Goal: Contribute content: Add original content to the website for others to see

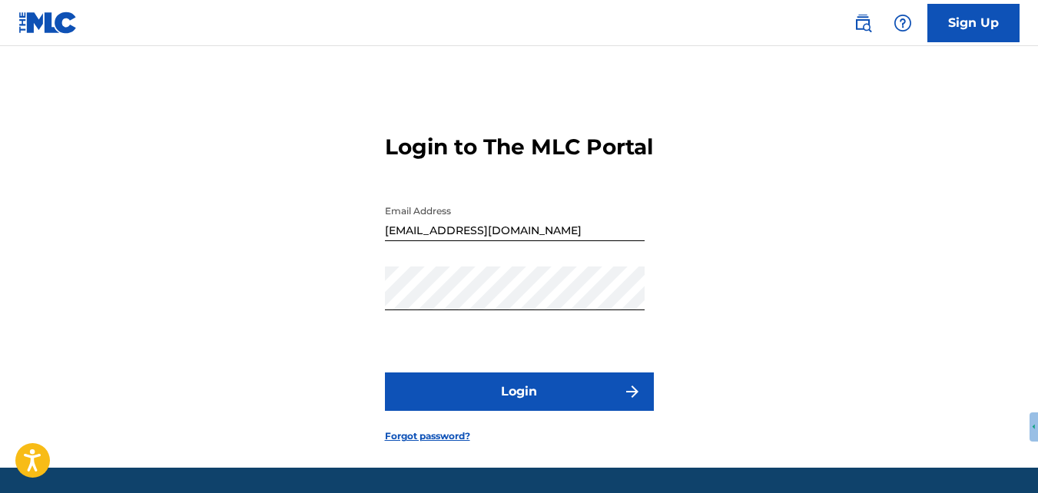
click at [594, 411] on button "Login" at bounding box center [519, 392] width 269 height 38
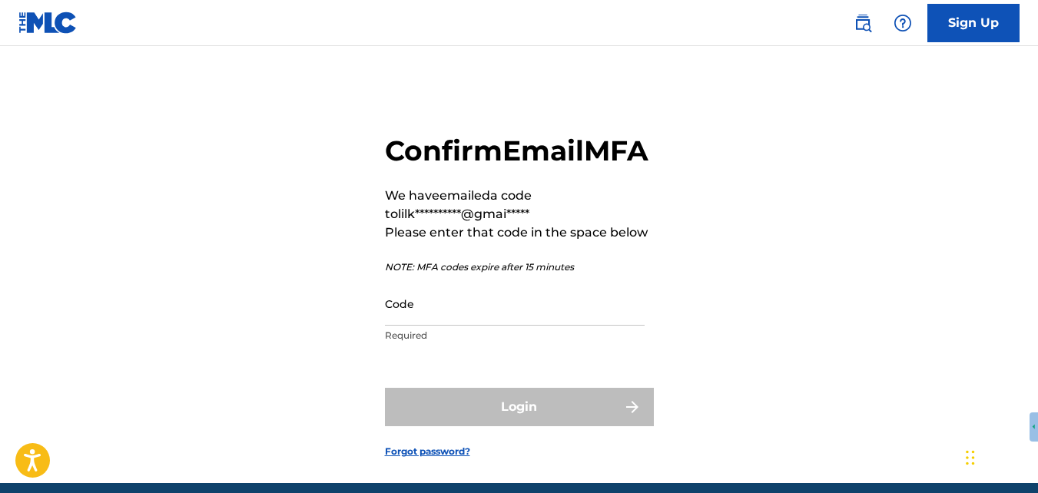
click at [616, 326] on input "Code" at bounding box center [515, 304] width 260 height 44
click at [616, 326] on input "647" at bounding box center [515, 304] width 260 height 44
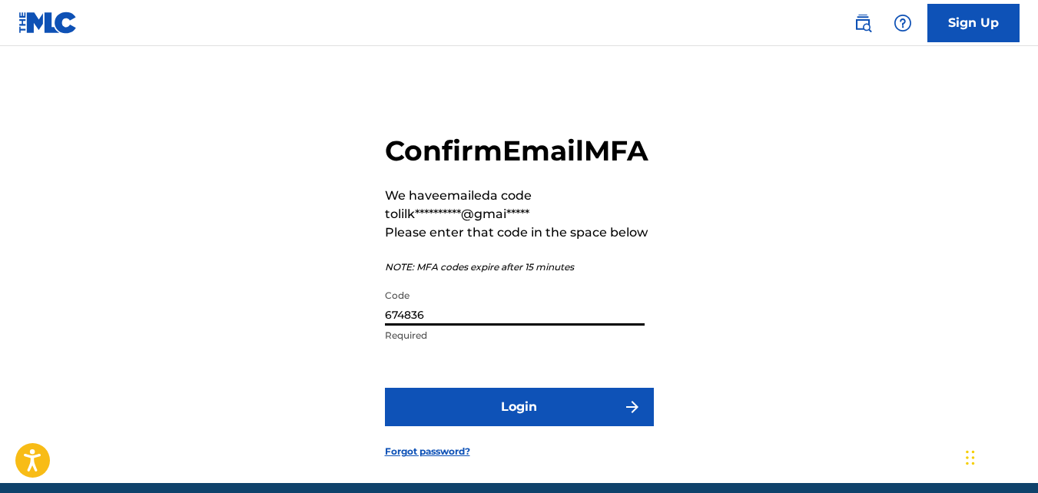
type input "674836"
click at [385, 388] on button "Login" at bounding box center [519, 407] width 269 height 38
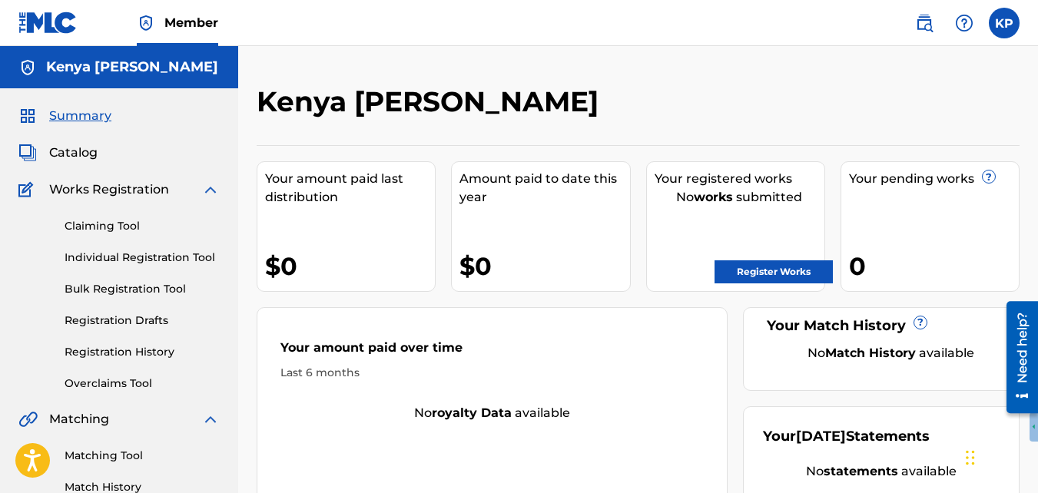
click at [1018, 30] on div "KP KP Kenya Priest [EMAIL_ADDRESS][DOMAIN_NAME] Notification Preferences Profil…" at bounding box center [960, 23] width 120 height 31
click at [1014, 27] on label at bounding box center [1004, 23] width 31 height 31
click at [1004, 23] on input "KP Kenya Priest [EMAIL_ADDRESS][DOMAIN_NAME] Notification Preferences Profile L…" at bounding box center [1004, 23] width 0 height 0
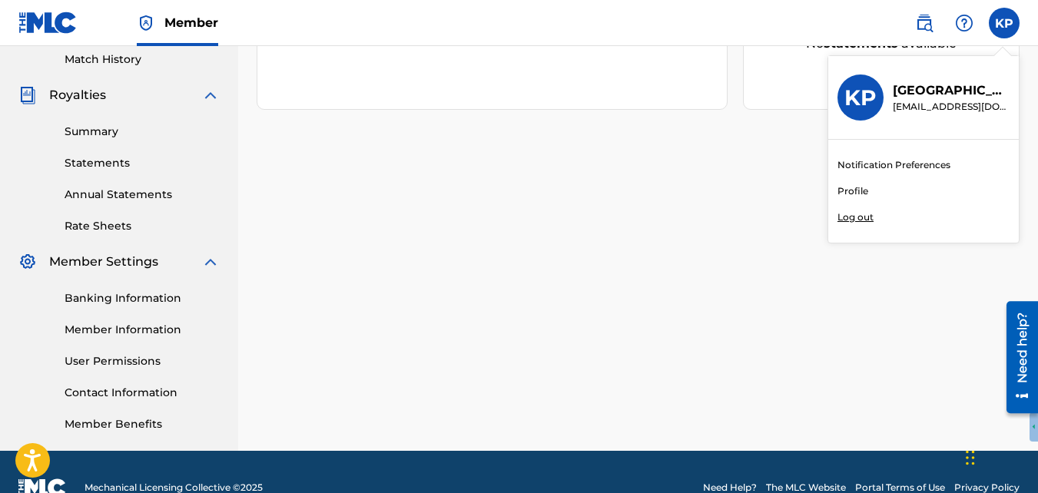
scroll to position [460, 0]
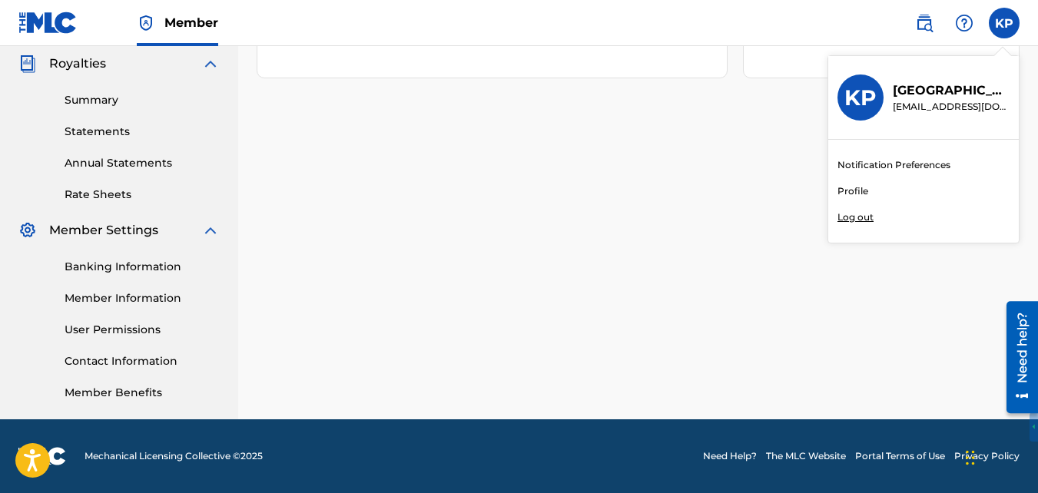
click at [185, 265] on link "Banking Information" at bounding box center [142, 267] width 155 height 16
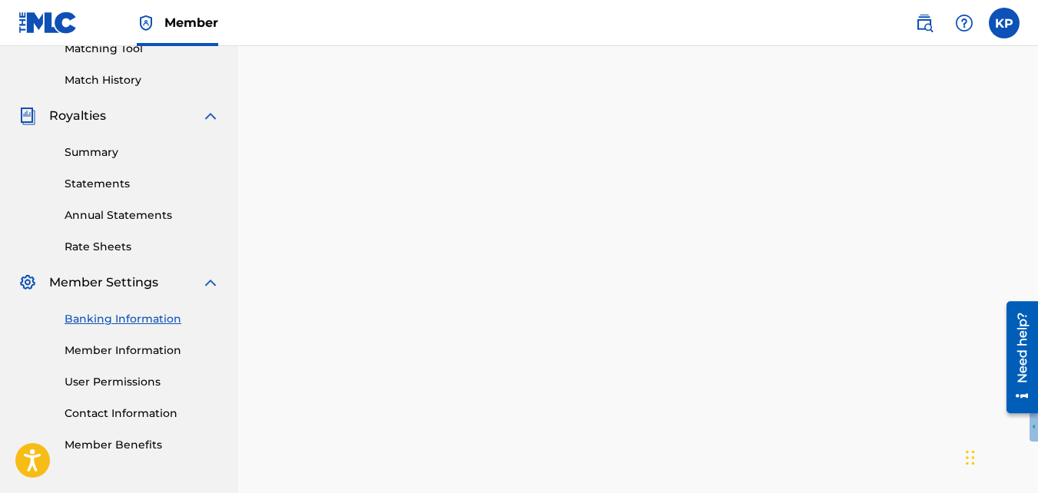
scroll to position [466, 0]
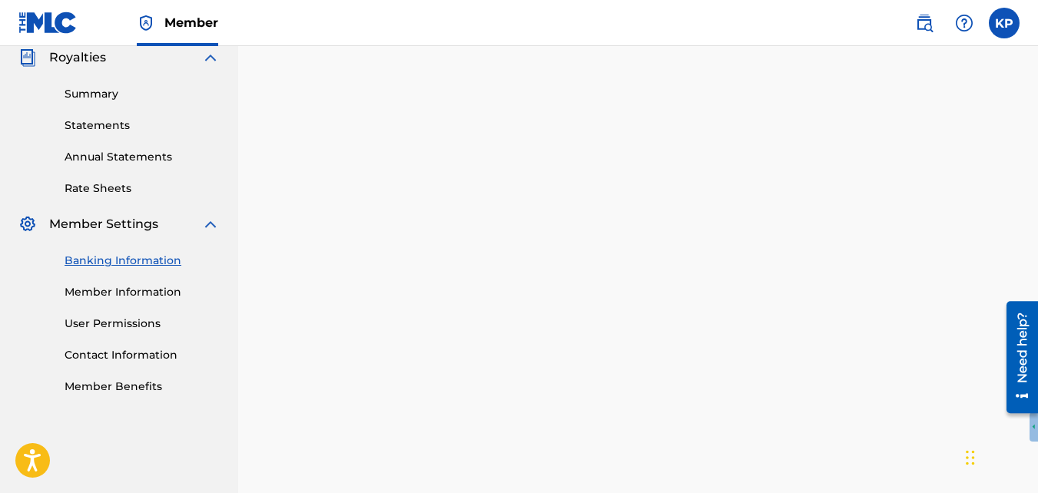
click at [168, 288] on link "Member Information" at bounding box center [142, 292] width 155 height 16
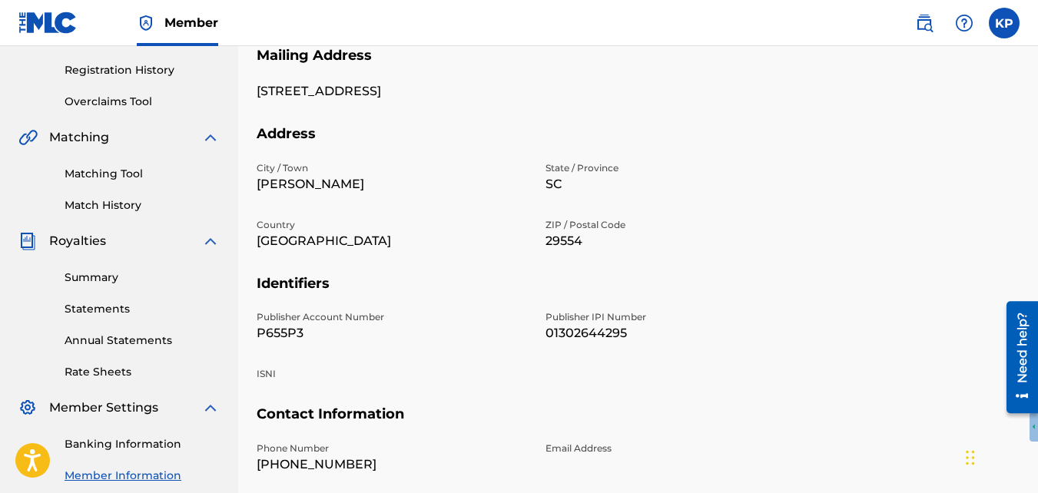
scroll to position [295, 0]
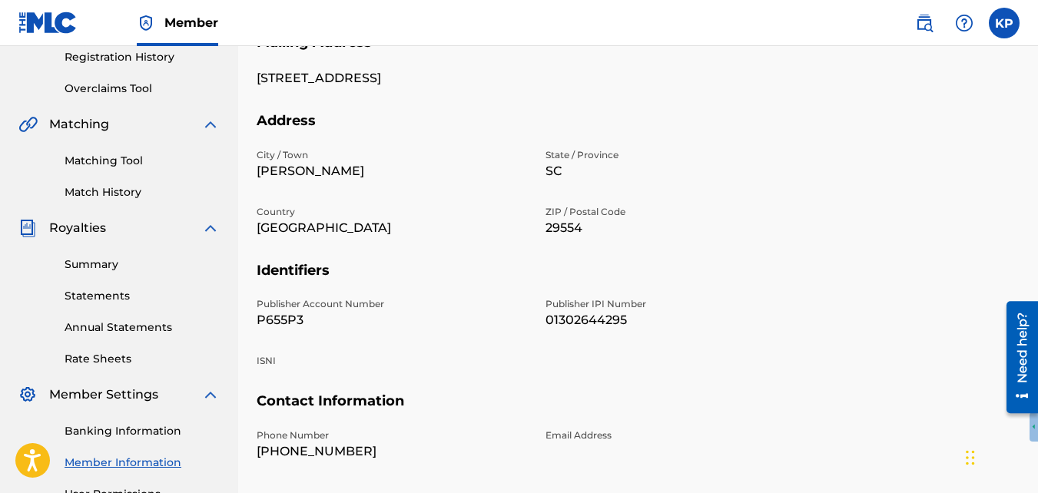
click at [553, 321] on p "01302644295" at bounding box center [681, 320] width 270 height 18
click at [783, 324] on p "01302644295" at bounding box center [681, 320] width 270 height 18
drag, startPoint x: 541, startPoint y: 314, endPoint x: 657, endPoint y: 320, distance: 116.2
click at [657, 320] on div "Publisher Account Number P655P3 Publisher IPI Number 01302644295 ISNI" at bounding box center [536, 344] width 559 height 95
copy p "01302644295"
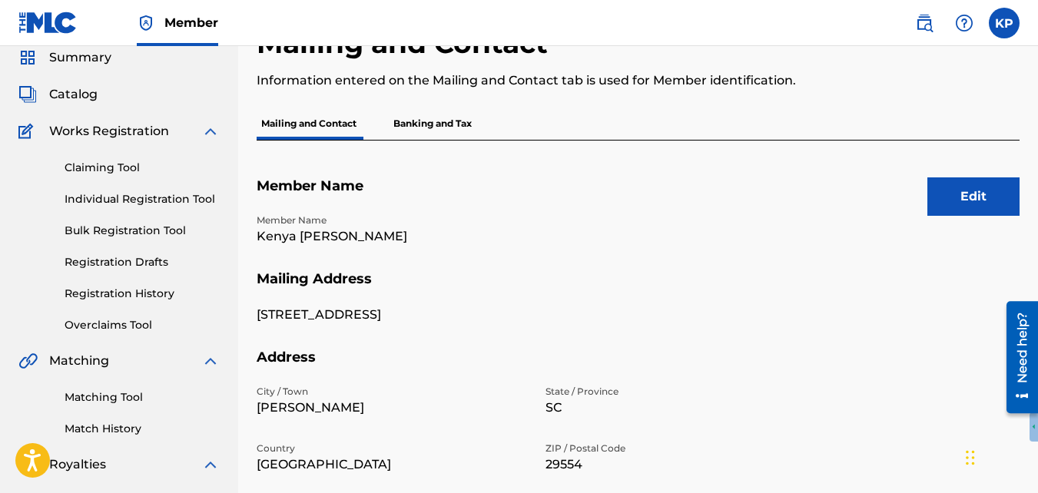
scroll to position [5, 0]
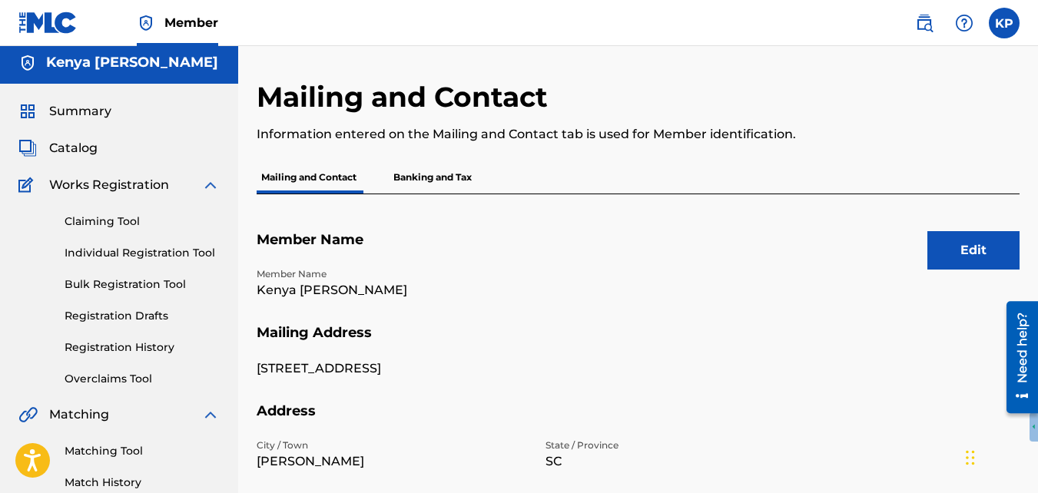
click at [194, 109] on div "Summary" at bounding box center [118, 111] width 201 height 18
click at [144, 111] on div "Summary" at bounding box center [118, 111] width 201 height 18
click at [163, 69] on h5 "Kenya [PERSON_NAME]" at bounding box center [132, 63] width 172 height 18
click at [98, 114] on span "Summary" at bounding box center [80, 111] width 62 height 18
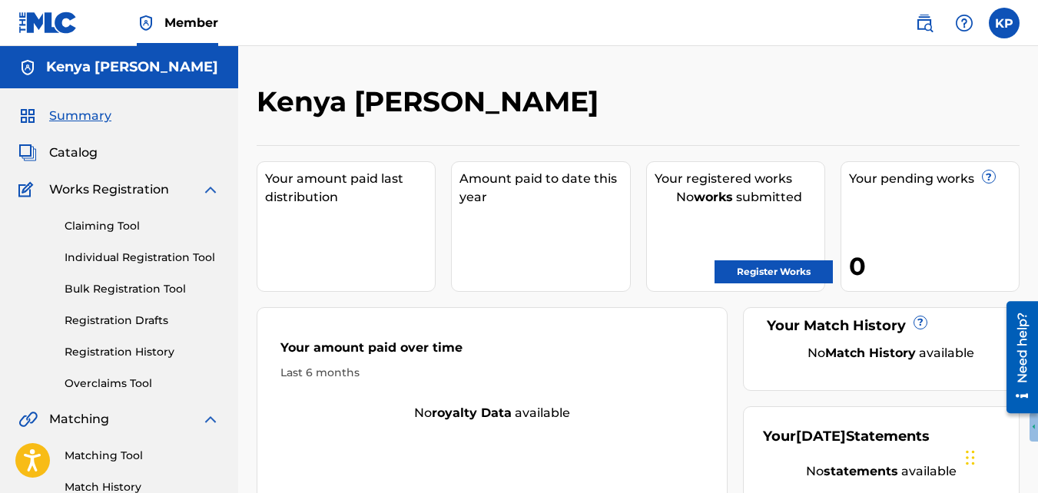
click at [791, 271] on link "Register Works" at bounding box center [774, 271] width 118 height 23
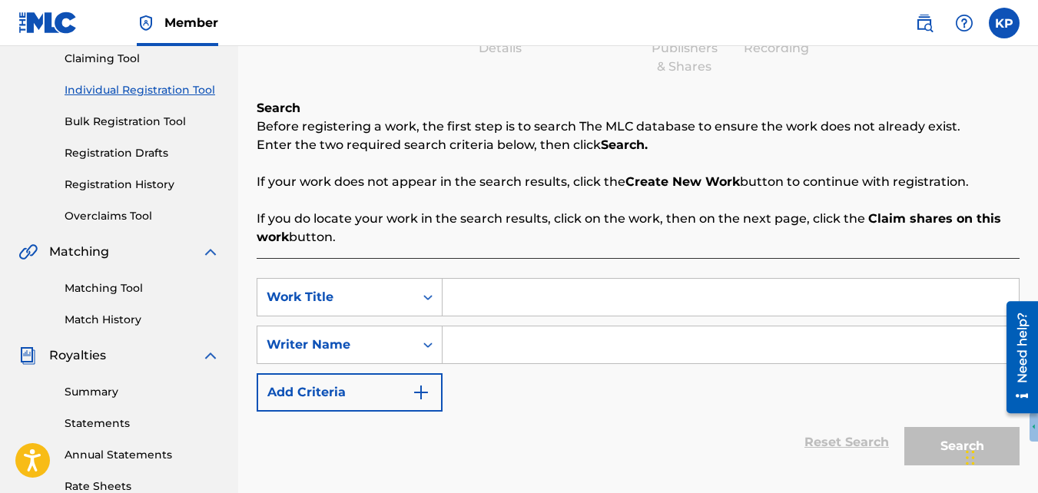
scroll to position [233, 0]
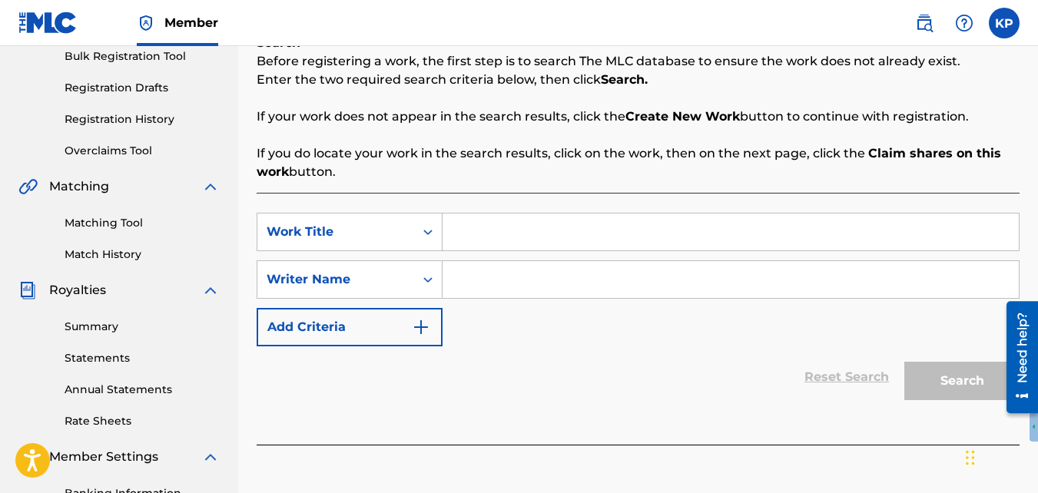
click at [549, 218] on input "Search Form" at bounding box center [731, 232] width 576 height 37
type input "i love to call"
click at [458, 275] on input "Search Form" at bounding box center [731, 279] width 576 height 37
click at [442, 275] on div "Writer Name" at bounding box center [350, 279] width 186 height 38
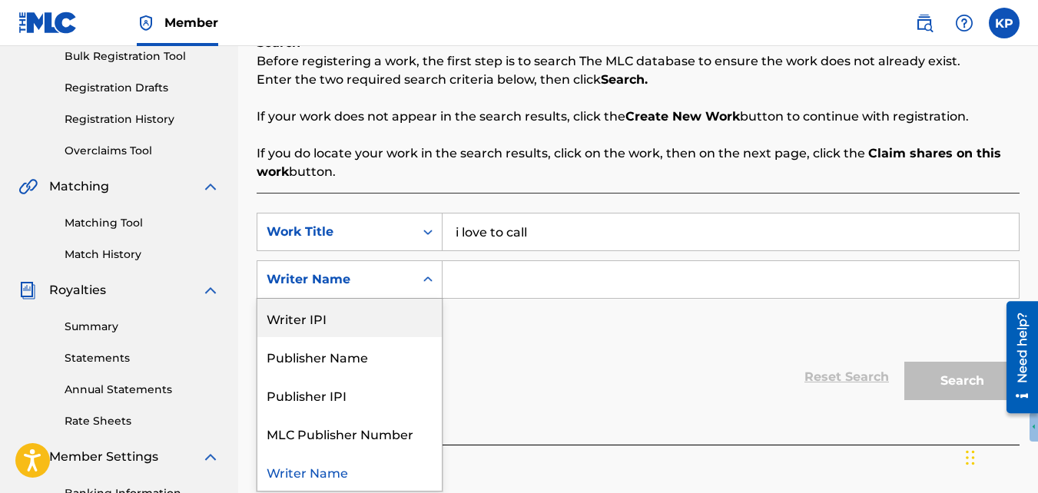
click at [367, 323] on div "Writer IPI" at bounding box center [349, 318] width 184 height 38
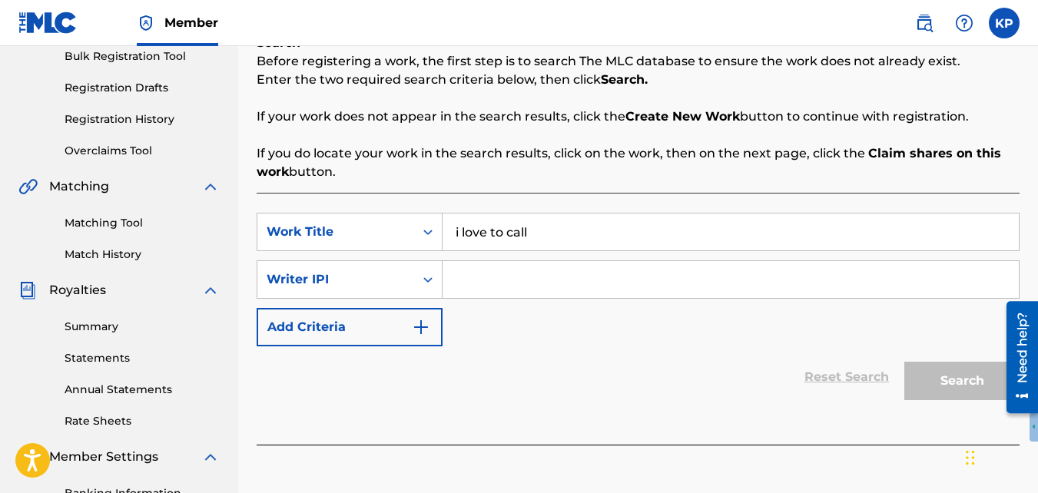
click at [639, 256] on div "SearchWithCriteria7a8a0ee6-eb4e-4dbf-82ba-e41e35eeeb2b Work Title i love to cal…" at bounding box center [638, 280] width 763 height 134
click at [631, 273] on input "Search Form" at bounding box center [731, 279] width 576 height 37
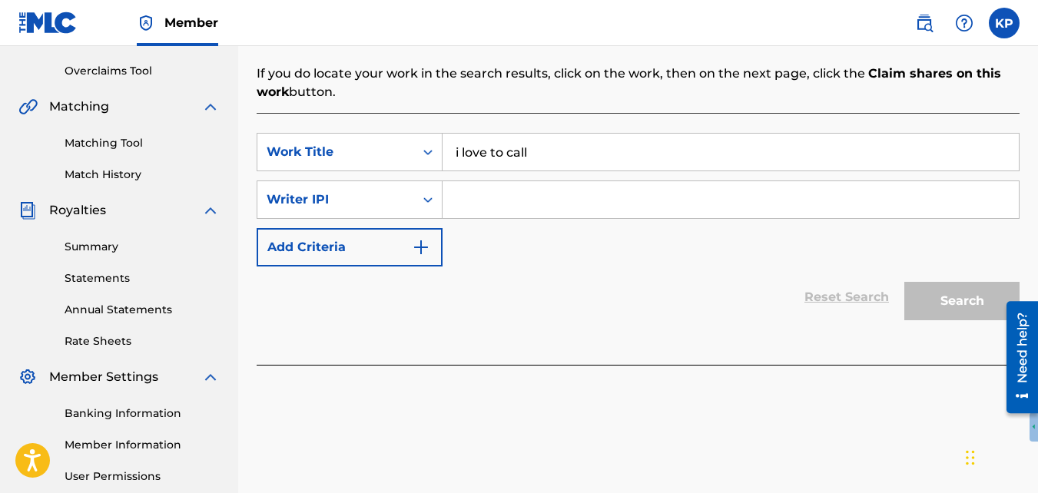
scroll to position [305, 0]
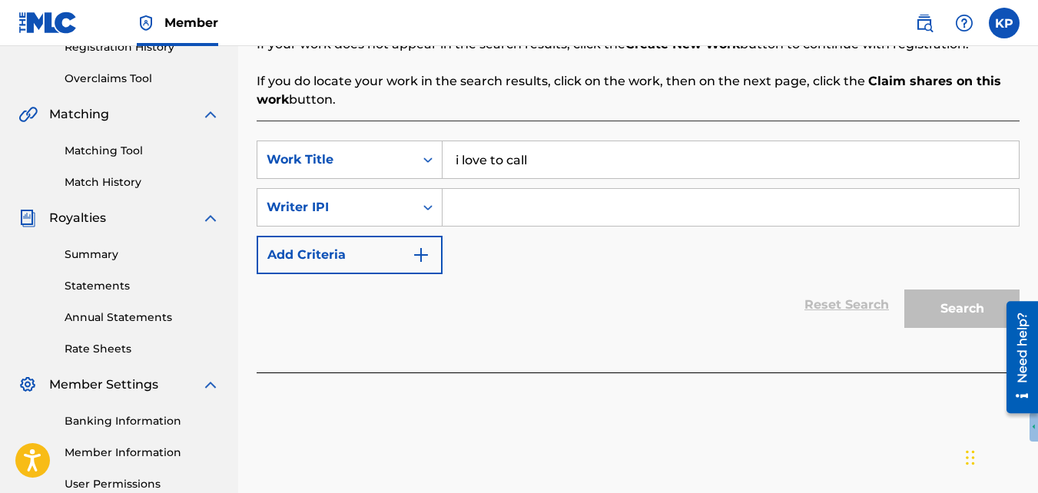
click at [503, 204] on input "Search Form" at bounding box center [731, 207] width 576 height 37
paste input "01302644295"
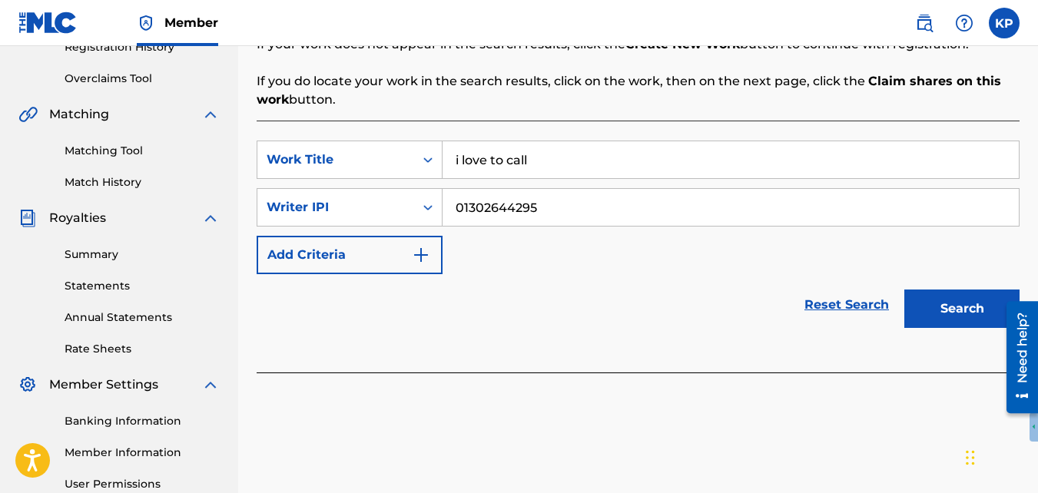
type input "01302644295"
click at [928, 314] on button "Search" at bounding box center [961, 309] width 115 height 38
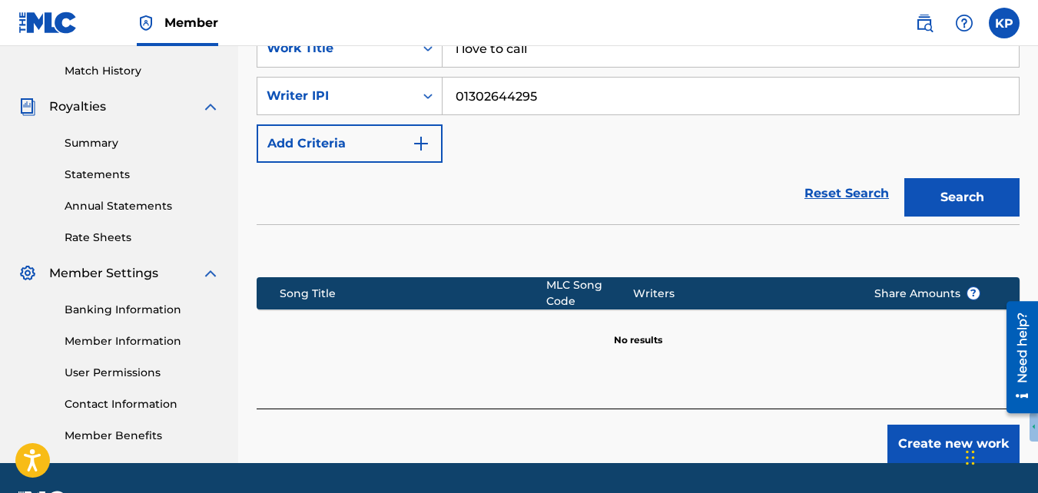
scroll to position [460, 0]
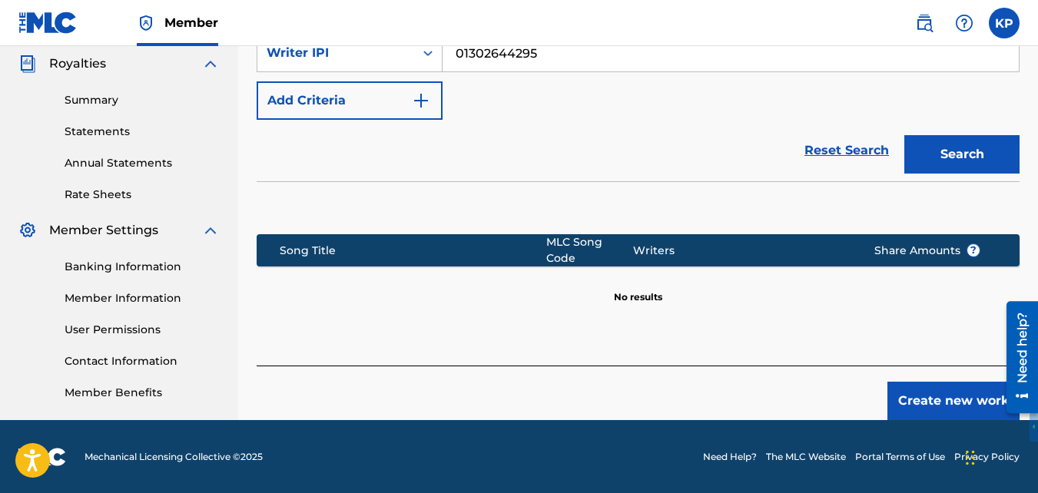
drag, startPoint x: 1039, startPoint y: 226, endPoint x: 34, endPoint y: 33, distance: 1023.4
click at [920, 384] on button "Create new work" at bounding box center [954, 401] width 132 height 38
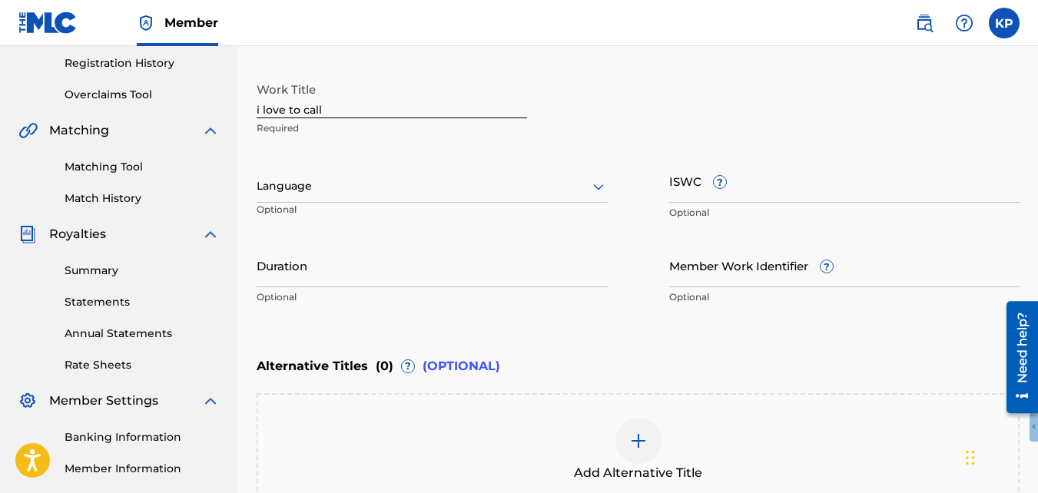
scroll to position [265, 0]
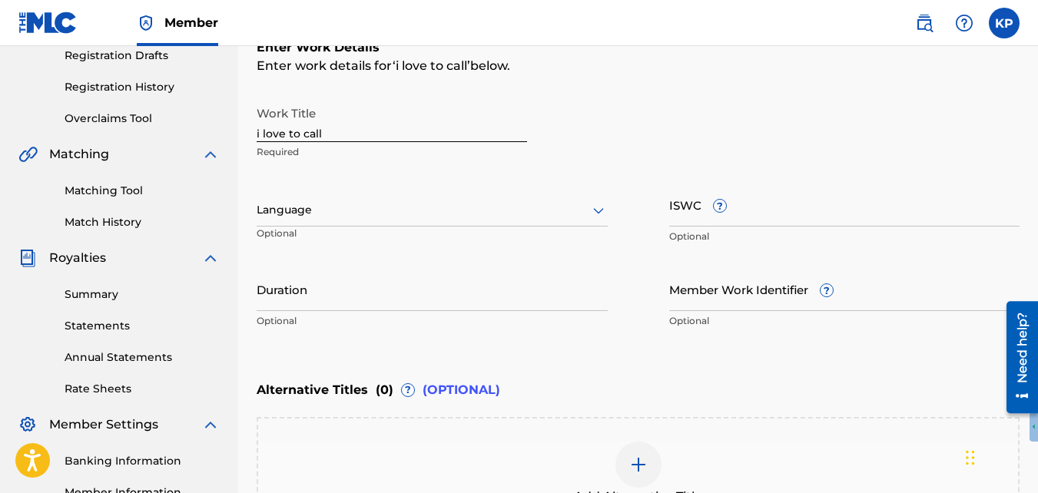
click at [779, 221] on input "ISWC ?" at bounding box center [844, 205] width 351 height 44
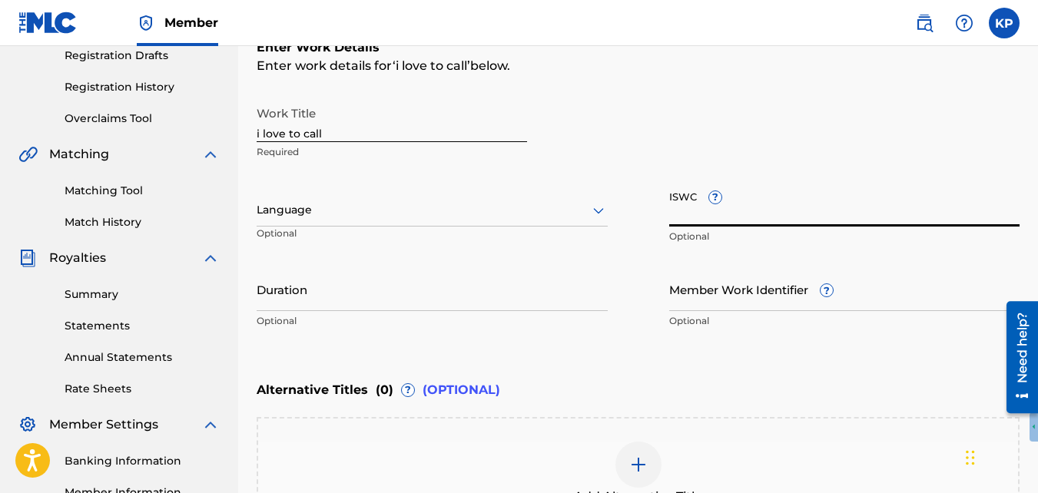
click at [409, 122] on input "i love to call" at bounding box center [392, 120] width 270 height 44
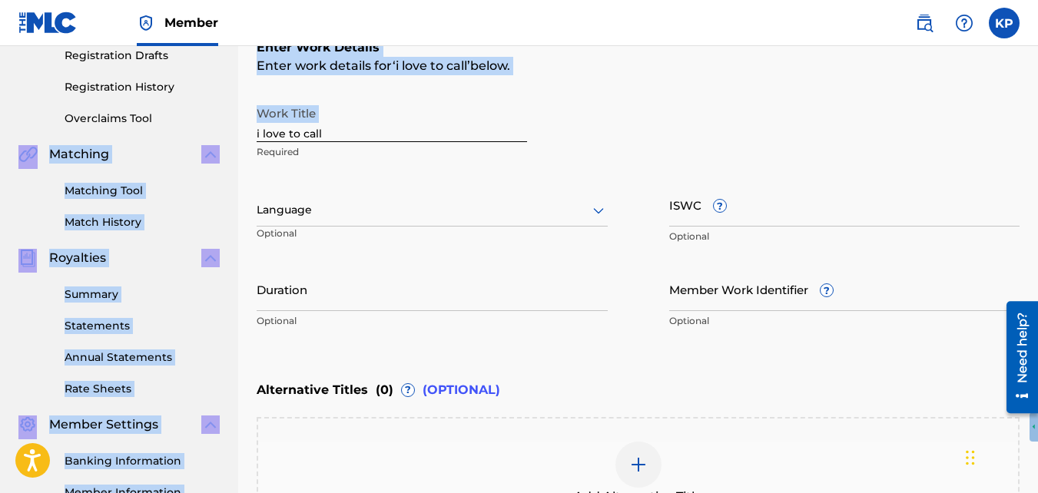
drag, startPoint x: 360, startPoint y: 144, endPoint x: 231, endPoint y: 114, distance: 132.5
click at [231, 114] on main "Kenya [PERSON_NAME] Summary Catalog Works Registration Claiming Tool Individual…" at bounding box center [519, 202] width 1038 height 843
click at [360, 121] on input "i love to call" at bounding box center [392, 120] width 270 height 44
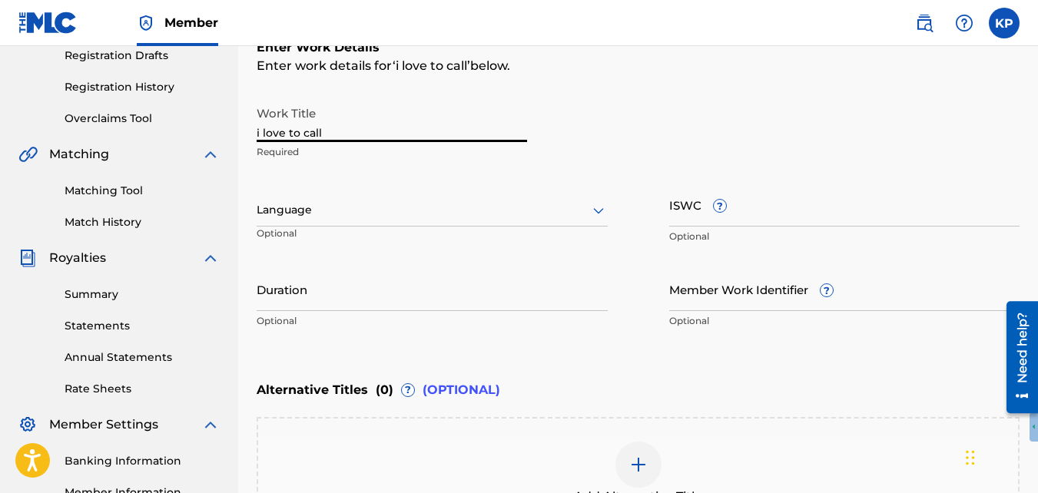
drag, startPoint x: 341, startPoint y: 134, endPoint x: 217, endPoint y: 124, distance: 124.9
click at [217, 124] on main "Kenya [PERSON_NAME] Summary Catalog Works Registration Claiming Tool Individual…" at bounding box center [519, 202] width 1038 height 843
type input "I Love To Call"
click at [330, 220] on div "Language" at bounding box center [432, 210] width 351 height 32
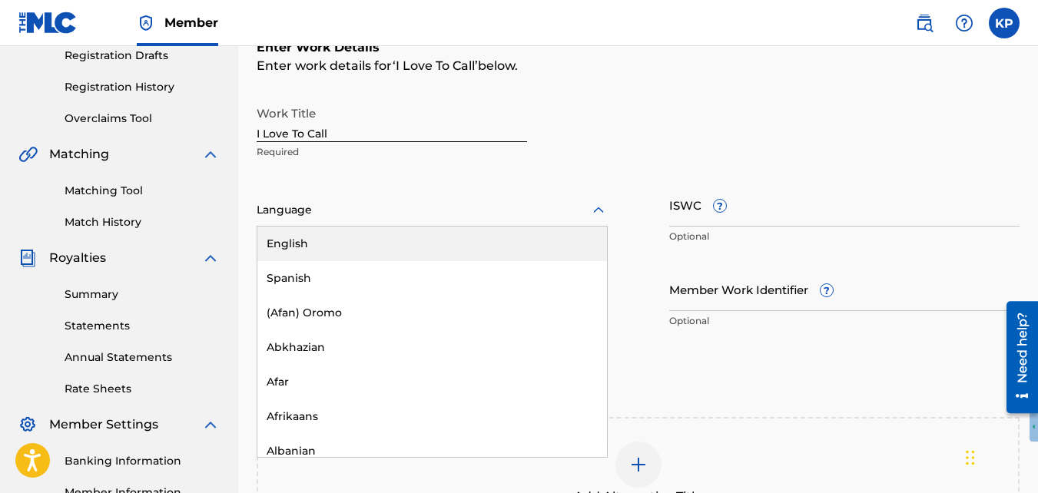
click at [474, 188] on div "153 results available. Use Up and Down to choose options, press Enter to select…" at bounding box center [432, 217] width 351 height 69
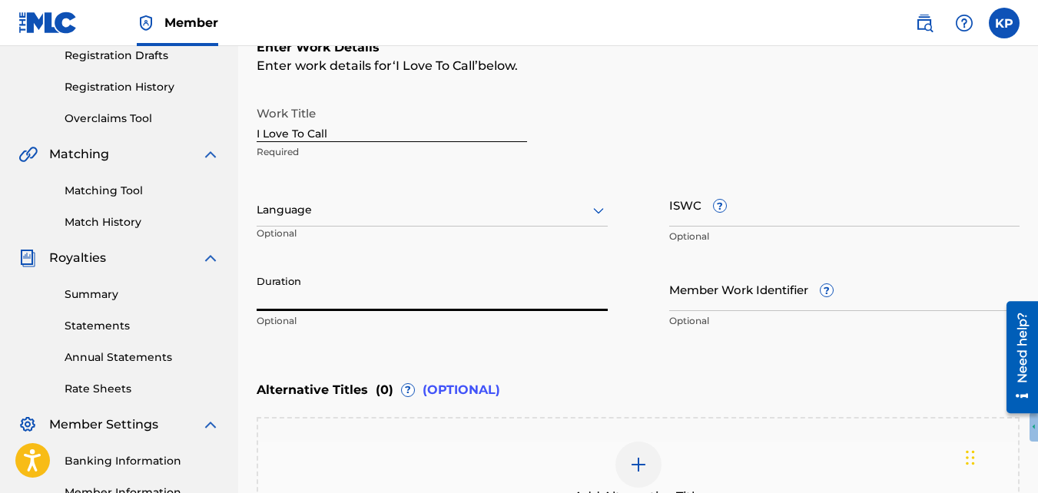
click at [417, 306] on input "Duration" at bounding box center [432, 289] width 351 height 44
click at [319, 295] on input "Duration" at bounding box center [432, 289] width 351 height 44
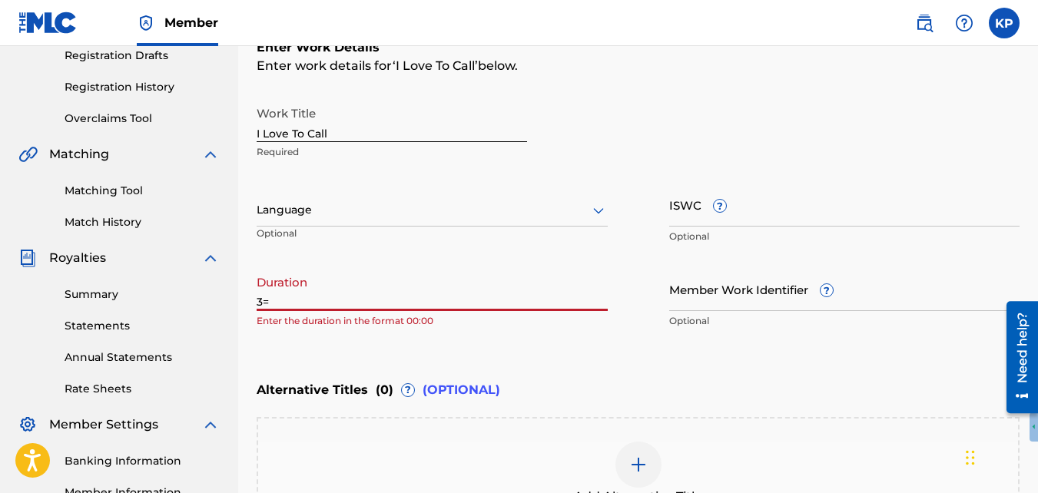
type input "3"
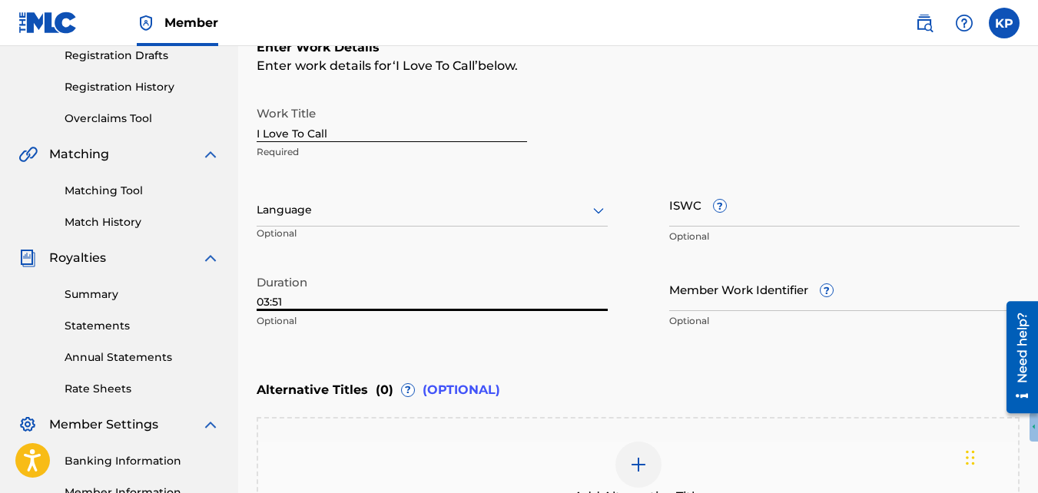
scroll to position [470, 0]
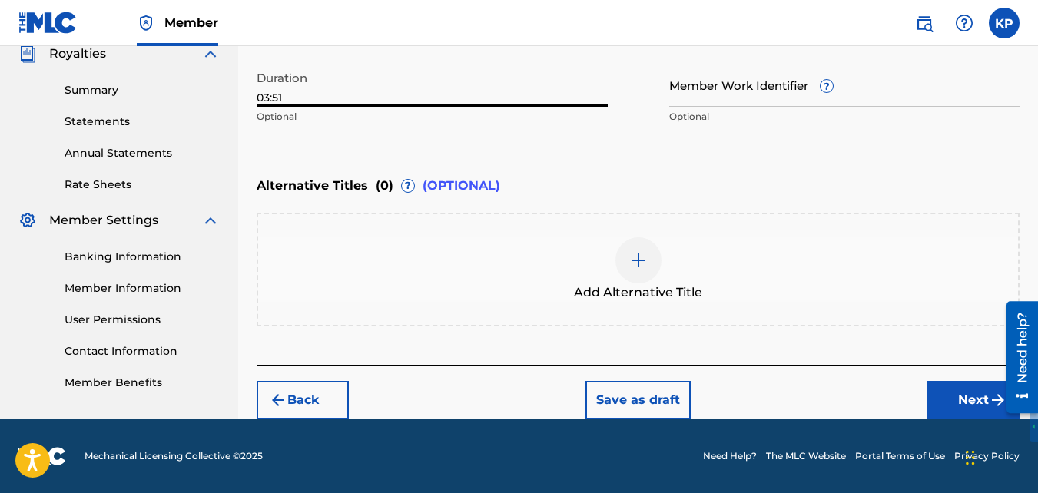
drag, startPoint x: 1043, startPoint y: 220, endPoint x: 27, endPoint y: 75, distance: 1026.1
type input "03:51"
click at [944, 416] on button "Next" at bounding box center [973, 400] width 92 height 38
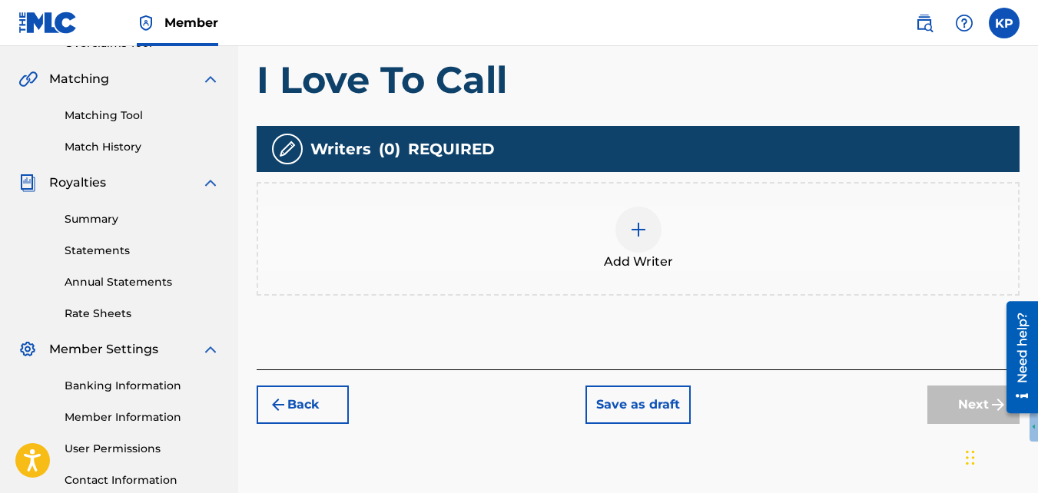
scroll to position [353, 0]
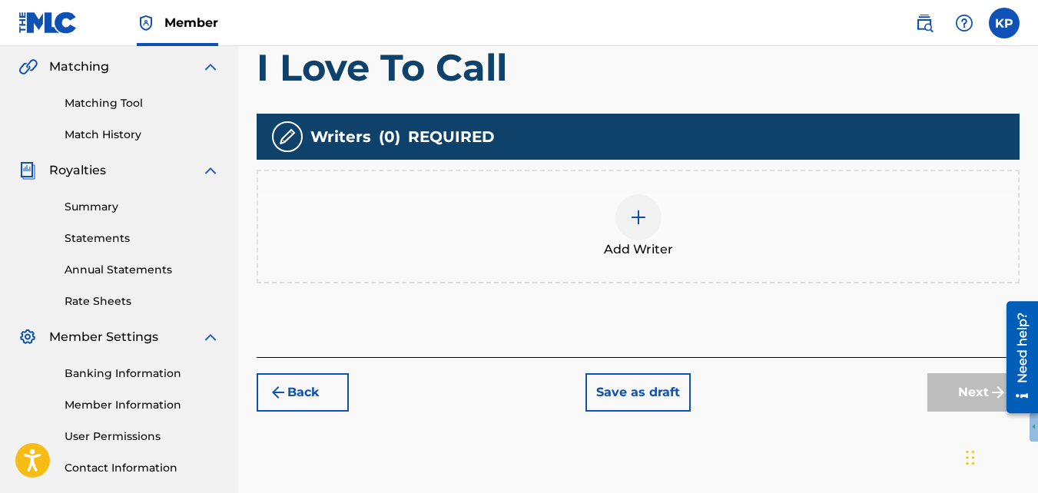
click at [630, 224] on img at bounding box center [638, 217] width 18 height 18
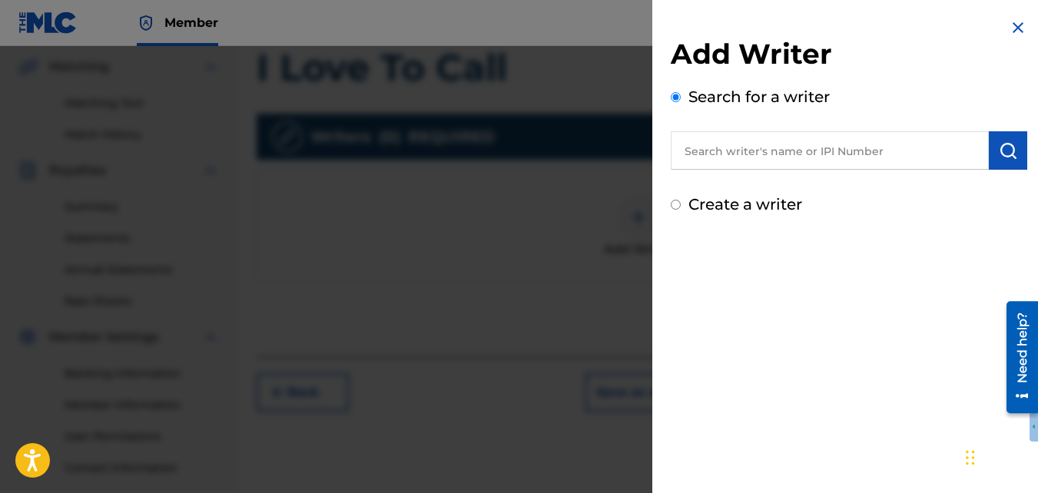
click at [802, 158] on input "text" at bounding box center [830, 150] width 318 height 38
paste input "01302644295"
type input "01302644295"
click at [1001, 138] on button "submit" at bounding box center [1008, 150] width 38 height 38
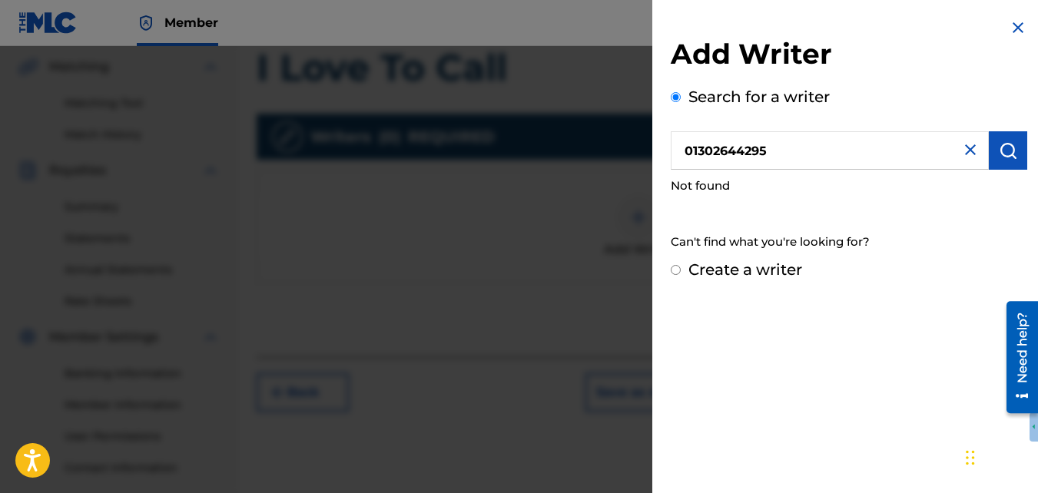
click at [735, 278] on label "Create a writer" at bounding box center [746, 269] width 114 height 18
radio input "true"
click at [681, 275] on input "Create a writer" at bounding box center [676, 270] width 10 height 10
radio input "false"
radio input "true"
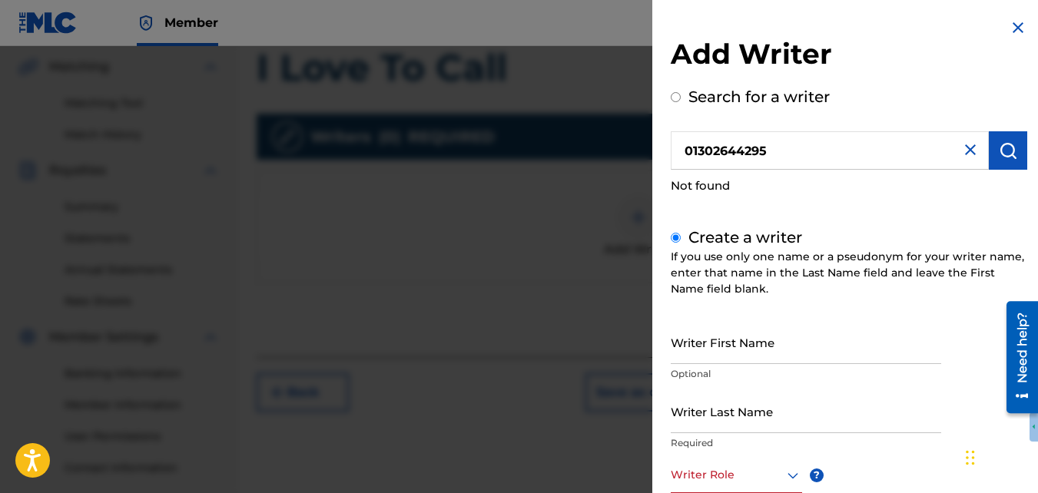
click at [778, 346] on input "Writer First Name" at bounding box center [806, 342] width 270 height 44
type input "[GEOGRAPHIC_DATA]"
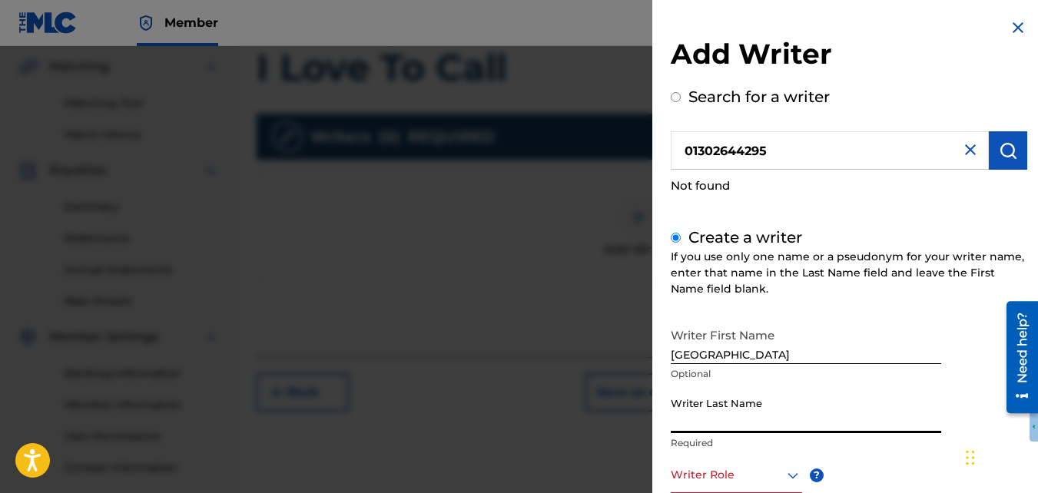
click at [750, 411] on input "Writer Last Name" at bounding box center [806, 412] width 270 height 44
type input "p"
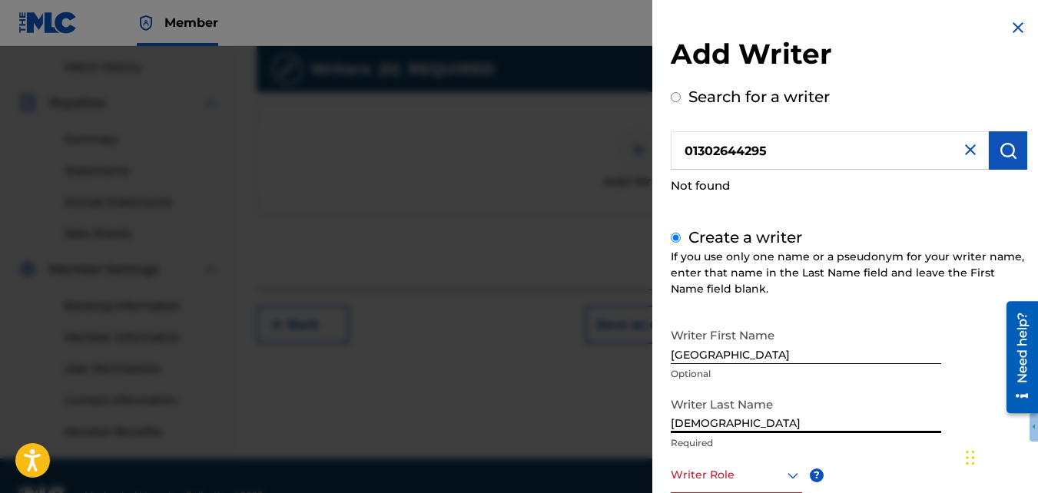
scroll to position [460, 0]
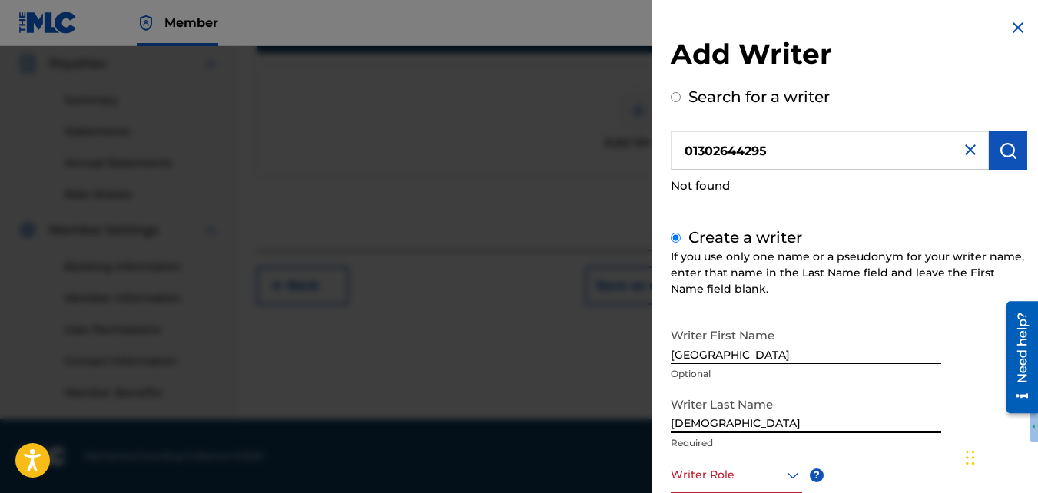
drag, startPoint x: 1043, startPoint y: 262, endPoint x: 32, endPoint y: 75, distance: 1028.5
type input "[DEMOGRAPHIC_DATA]"
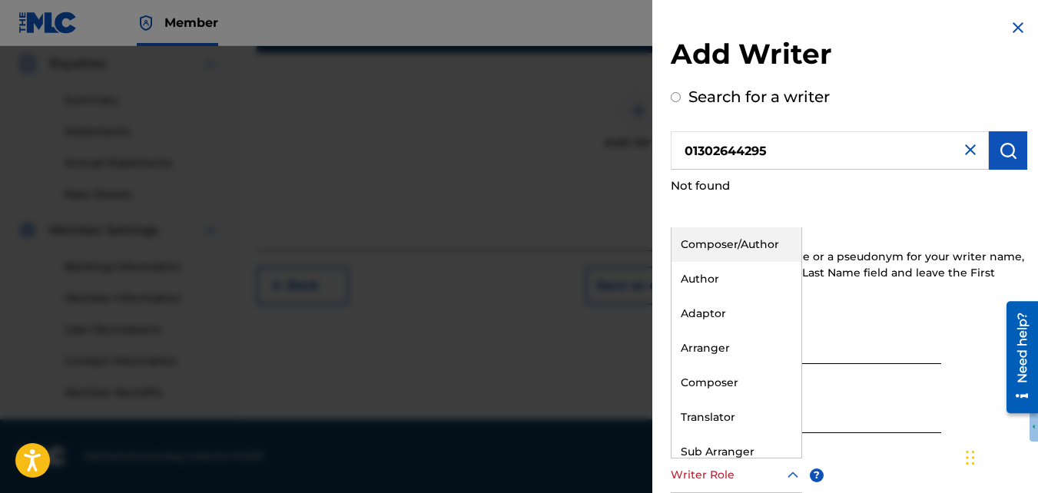
click at [742, 474] on div at bounding box center [736, 475] width 131 height 19
click at [732, 236] on div "Composer/Author" at bounding box center [737, 244] width 130 height 35
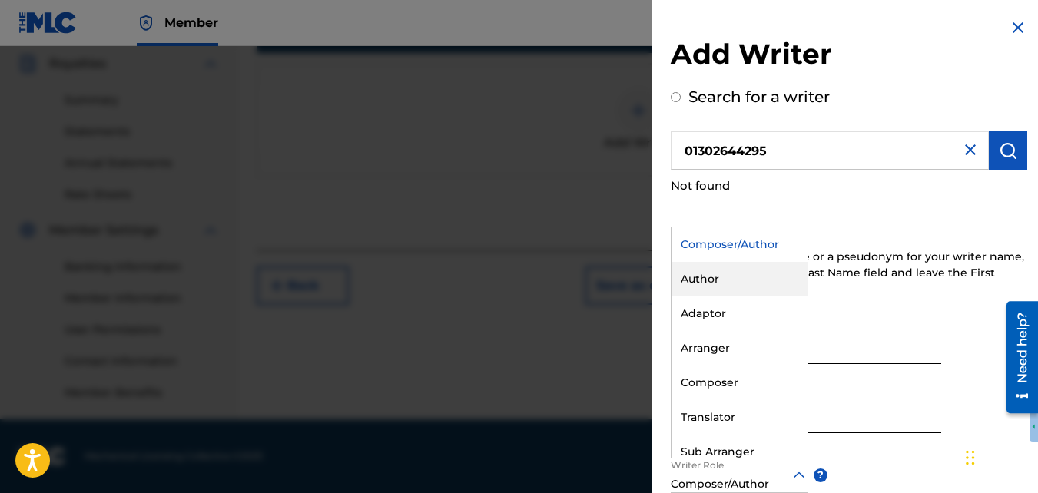
scroll to position [28, 0]
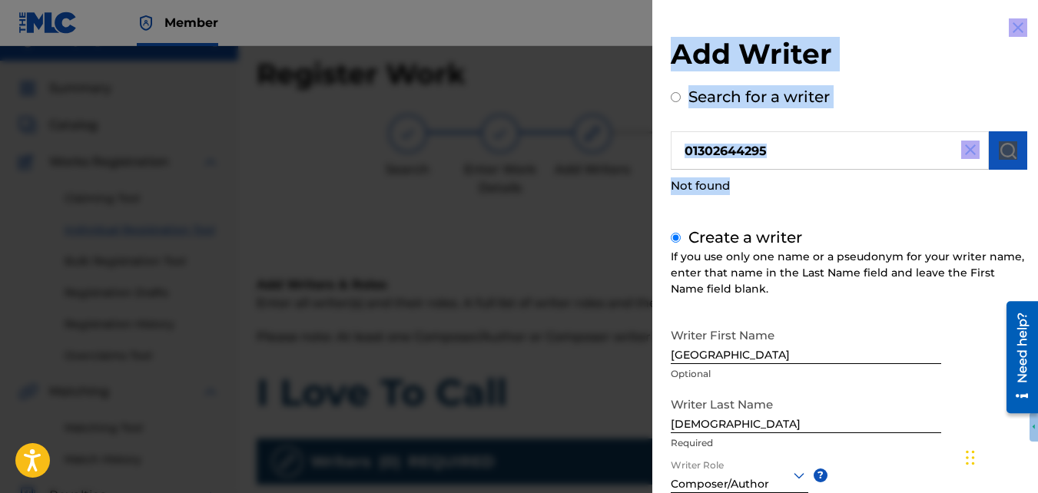
drag, startPoint x: 1034, startPoint y: 197, endPoint x: 1043, endPoint y: 414, distance: 216.9
click at [1037, 414] on html "Accessibility Screen-Reader Guide, Feedback, and Issue Reporting | New window C…" at bounding box center [519, 218] width 1038 height 493
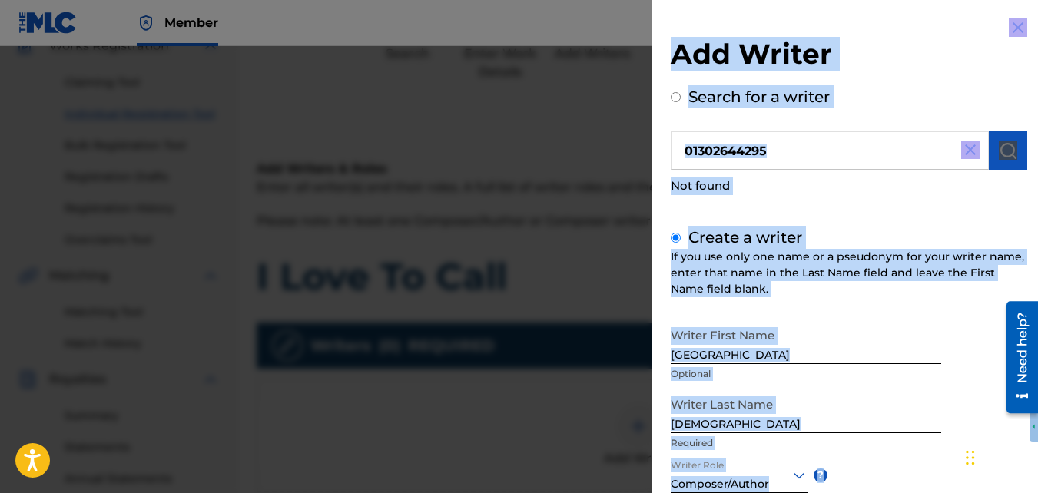
drag, startPoint x: 1043, startPoint y: 414, endPoint x: 846, endPoint y: 482, distance: 208.0
click at [846, 482] on div "Writer First Name Kenya Optional Writer Last Name Priest Required Writer Role C…" at bounding box center [849, 489] width 357 height 338
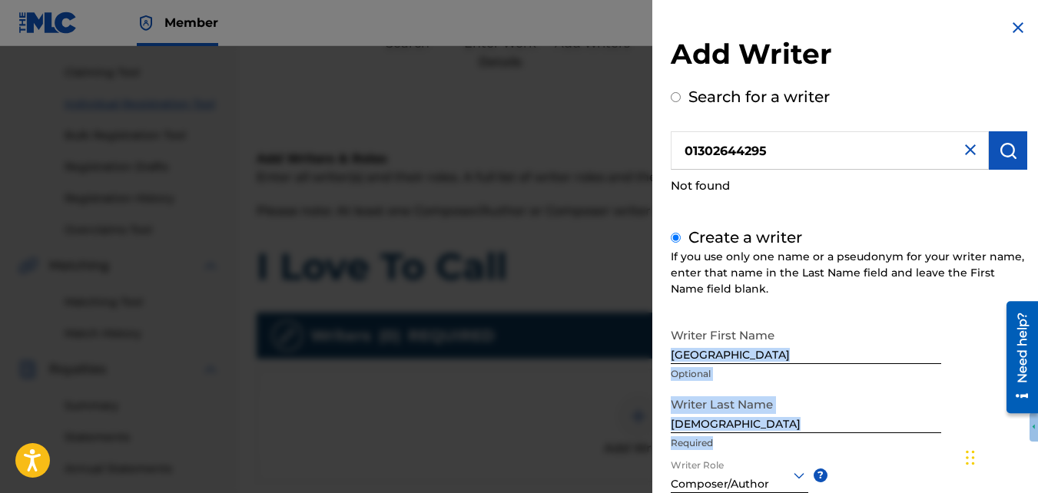
drag, startPoint x: 890, startPoint y: 448, endPoint x: 985, endPoint y: 354, distance: 133.7
click at [985, 354] on div "Writer First Name Kenya Optional Writer Last Name Priest Required Writer Role C…" at bounding box center [849, 489] width 357 height 338
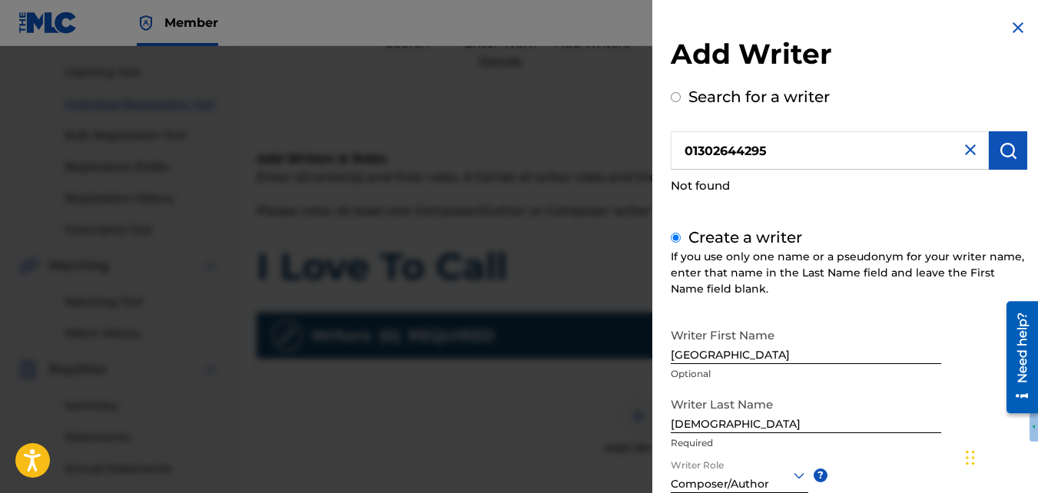
drag, startPoint x: 985, startPoint y: 354, endPoint x: 1018, endPoint y: 92, distance: 264.1
click at [1018, 92] on div "Search for a writer 01302644295 Not found" at bounding box center [849, 144] width 357 height 118
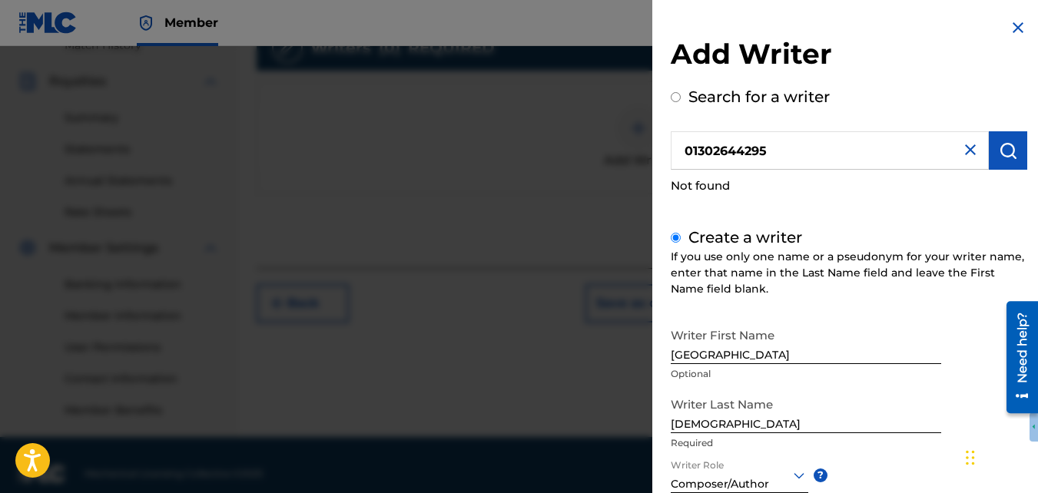
scroll to position [446, 0]
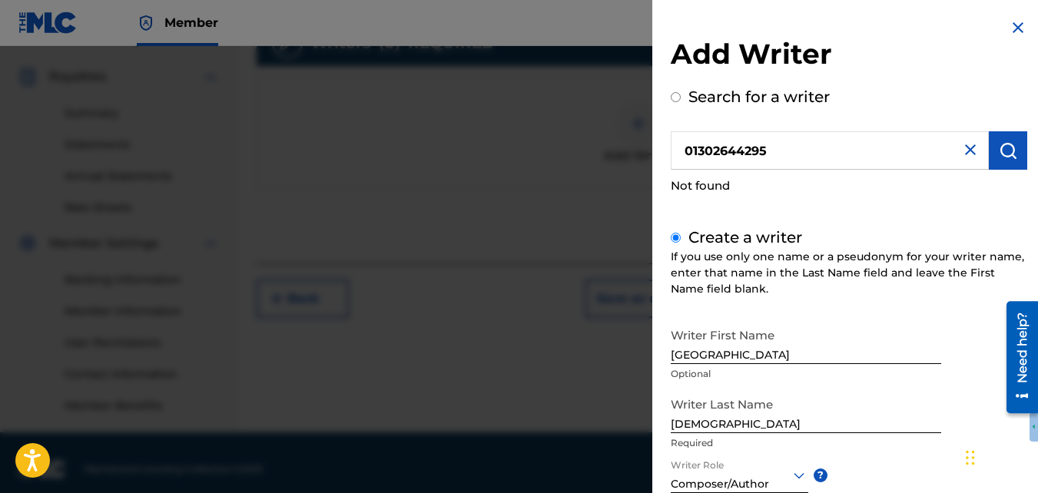
click at [970, 451] on div "Chat Widget" at bounding box center [999, 457] width 77 height 74
drag, startPoint x: 970, startPoint y: 451, endPoint x: 973, endPoint y: 503, distance: 51.6
drag, startPoint x: 964, startPoint y: 459, endPoint x: 504, endPoint y: 306, distance: 485.0
click at [504, 306] on div "Chat Widget" at bounding box center [531, 304] width 77 height 74
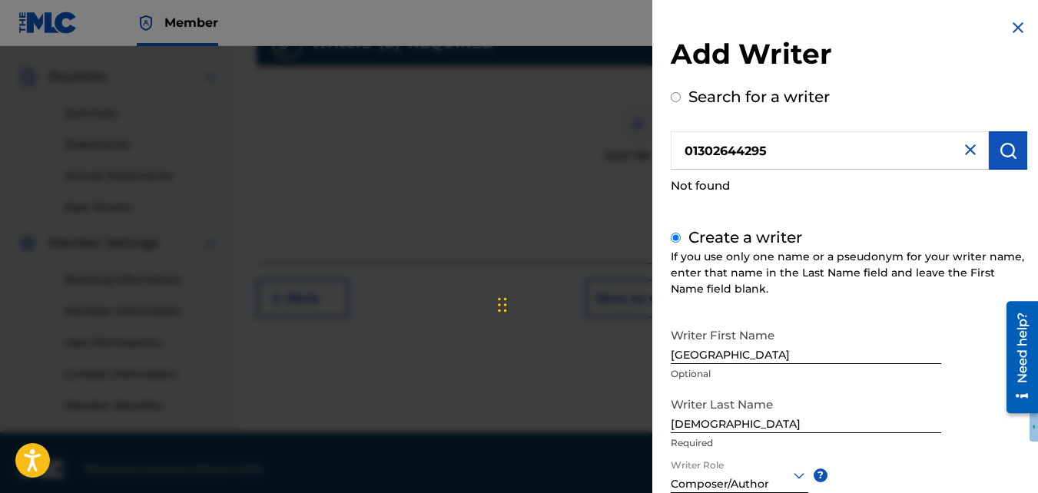
scroll to position [460, 0]
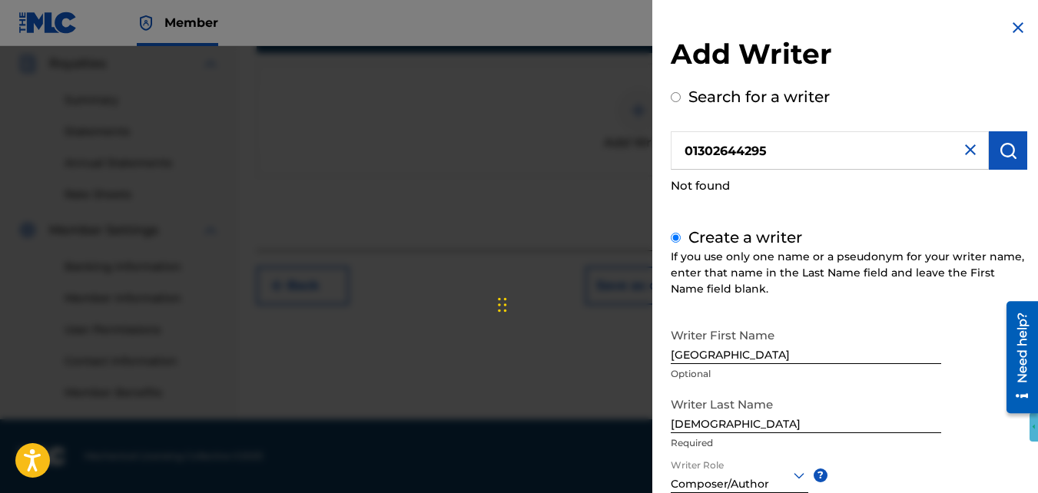
click at [1033, 424] on icon "button" at bounding box center [1035, 428] width 12 height 12
click at [1012, 416] on div at bounding box center [1016, 357] width 43 height 124
click at [1014, 412] on div "Need help?" at bounding box center [1023, 356] width 32 height 112
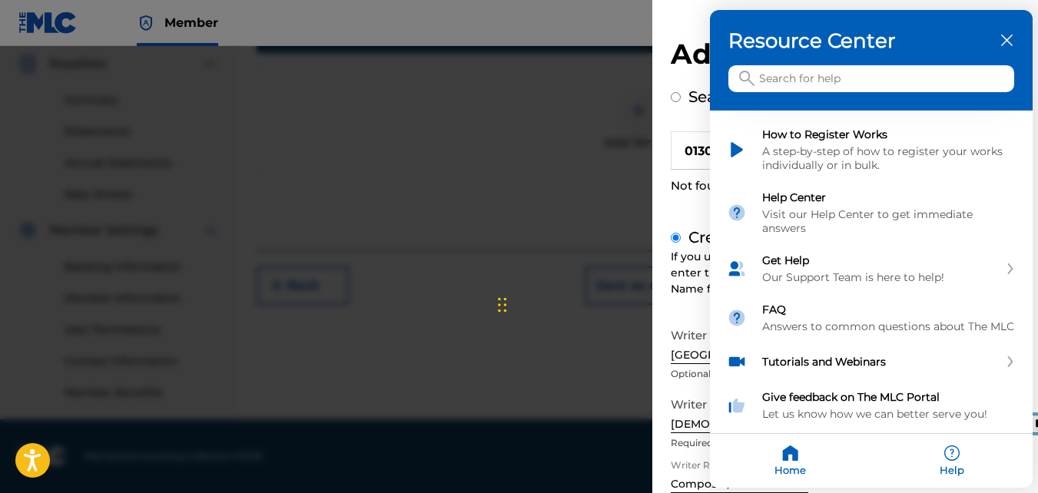
click at [1003, 45] on icon "close resource center" at bounding box center [1007, 41] width 12 height 12
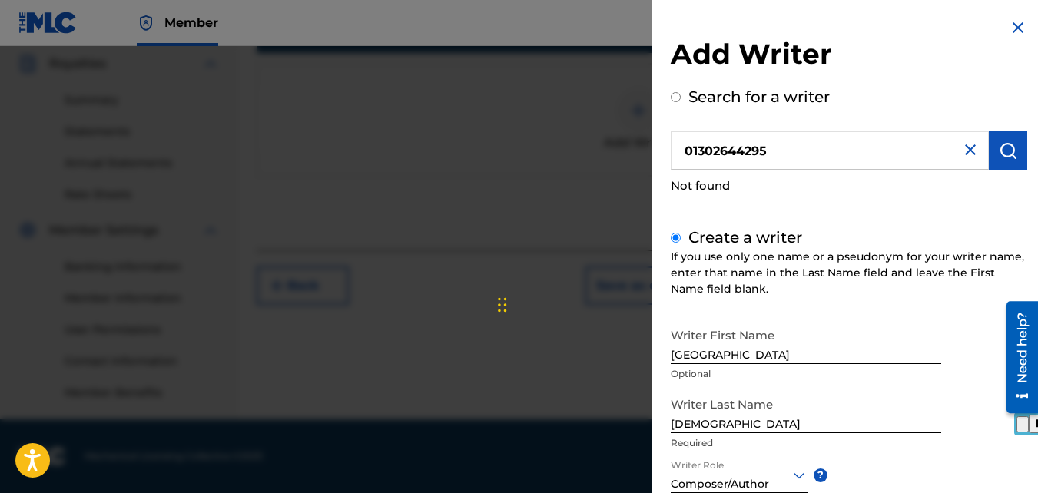
click at [1021, 149] on button "submit" at bounding box center [1008, 150] width 38 height 38
radio input "true"
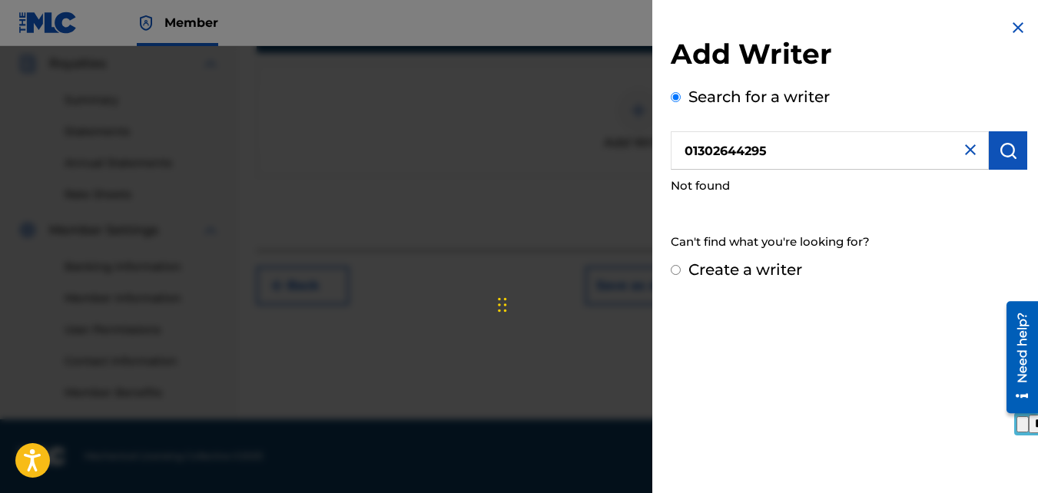
click at [720, 261] on label "Create a writer" at bounding box center [746, 269] width 114 height 18
radio input "true"
click at [681, 265] on input "Create a writer" at bounding box center [676, 270] width 10 height 10
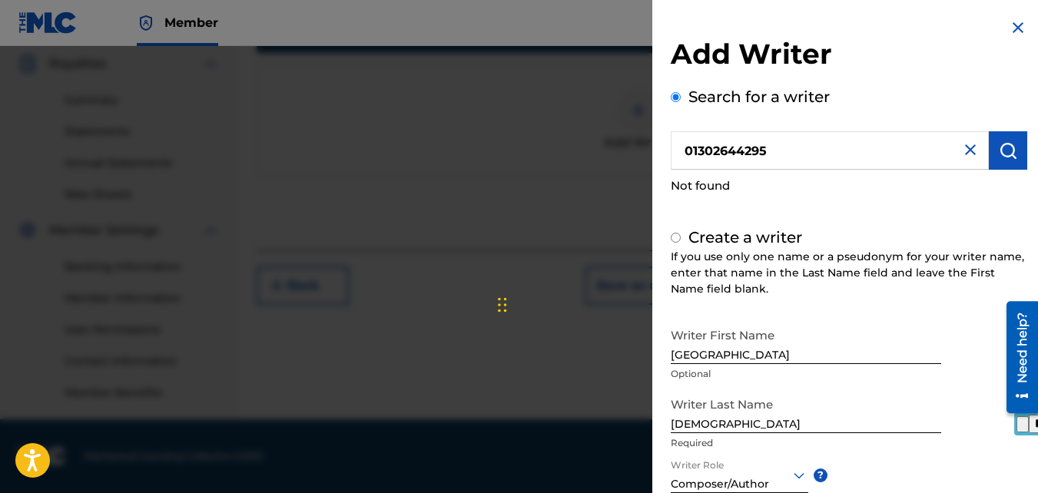
radio input "false"
radio input "true"
click at [970, 336] on div "Writer First Name Kenya Optional Writer Last Name Priest Required Writer Role C…" at bounding box center [849, 489] width 357 height 338
click at [951, 141] on input "01302644295" at bounding box center [830, 150] width 318 height 38
radio input "true"
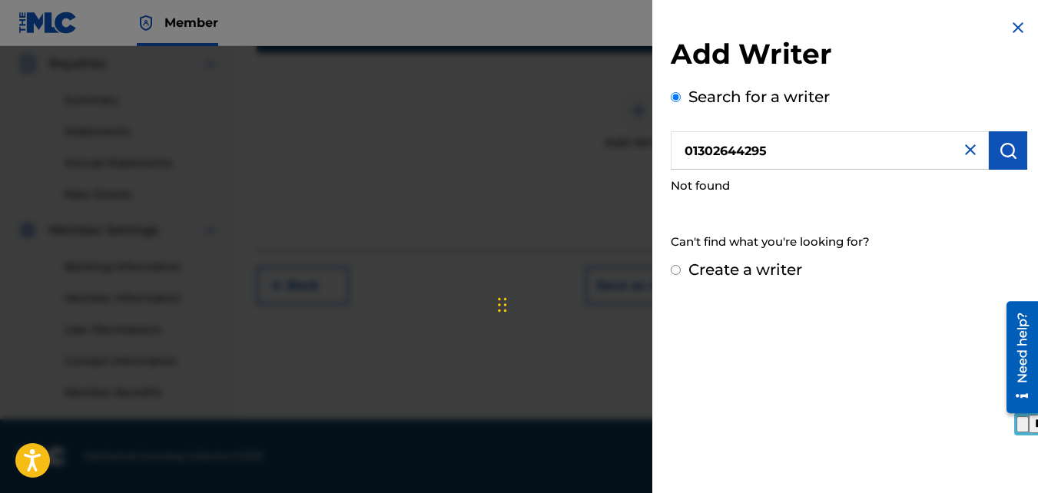
click at [973, 155] on img at bounding box center [970, 150] width 18 height 18
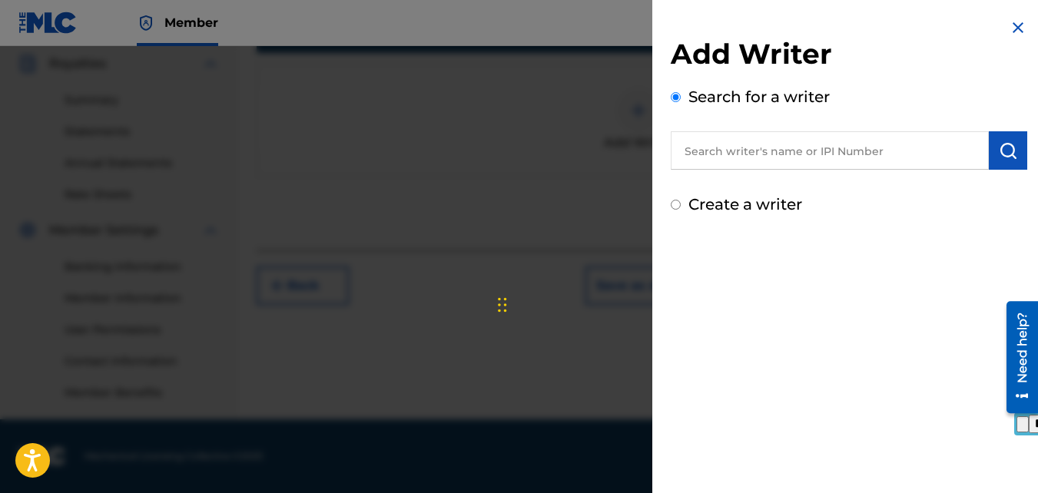
click at [761, 209] on label "Create a writer" at bounding box center [746, 204] width 114 height 18
radio input "true"
click at [681, 209] on input "Create a writer" at bounding box center [676, 205] width 10 height 10
radio input "false"
radio input "true"
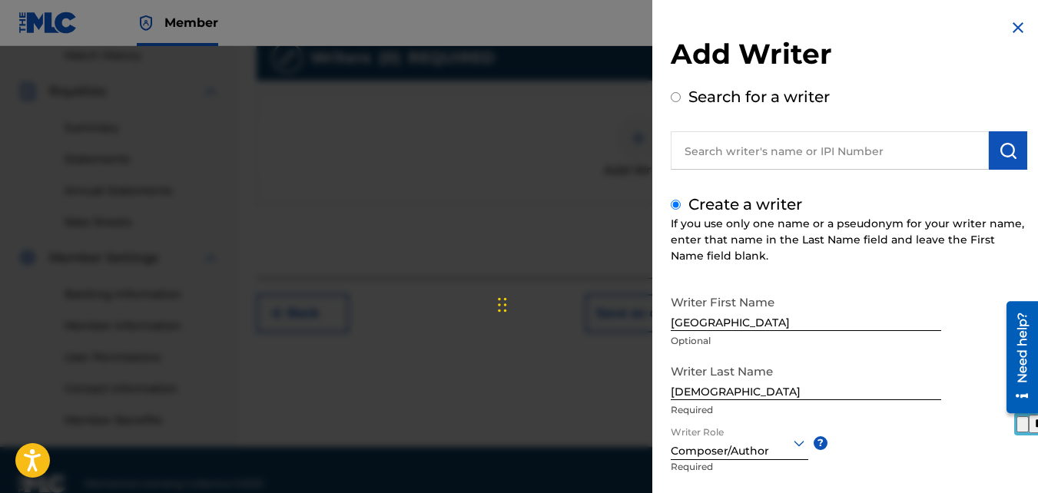
scroll to position [426, 0]
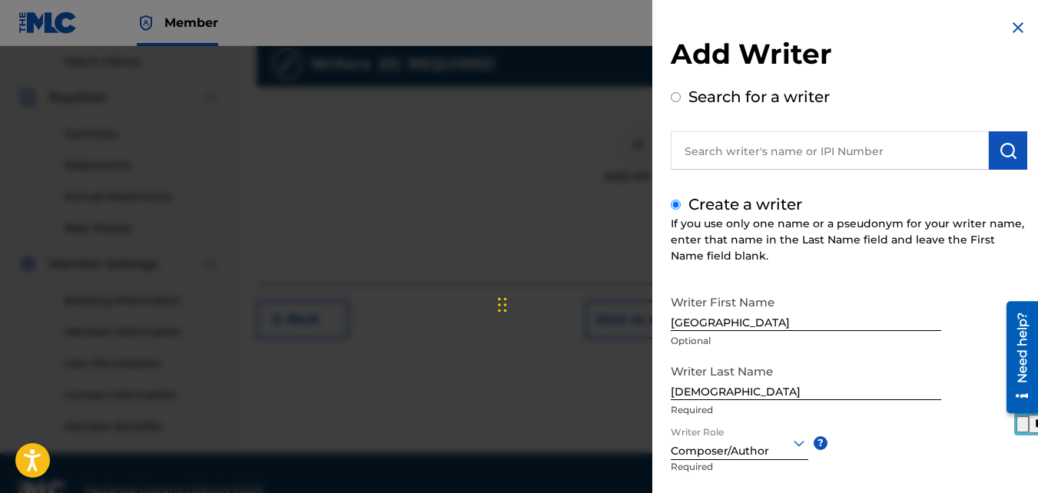
click at [977, 317] on div "Writer First Name Kenya Optional Writer Last Name Priest Required Writer Role C…" at bounding box center [849, 456] width 357 height 338
click at [971, 307] on div "Writer First Name Kenya Optional Writer Last Name Priest Required Writer Role C…" at bounding box center [849, 456] width 357 height 338
drag, startPoint x: 971, startPoint y: 307, endPoint x: 1033, endPoint y: 221, distance: 105.8
click at [1033, 221] on div "Add Writer Search for a writer Create a writer If you use only one name or a ps…" at bounding box center [848, 333] width 393 height 667
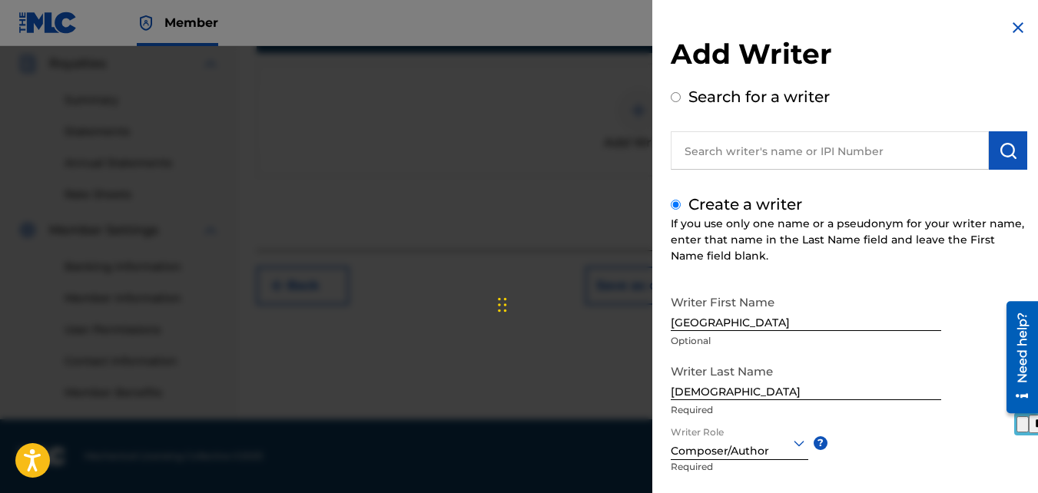
scroll to position [108, 0]
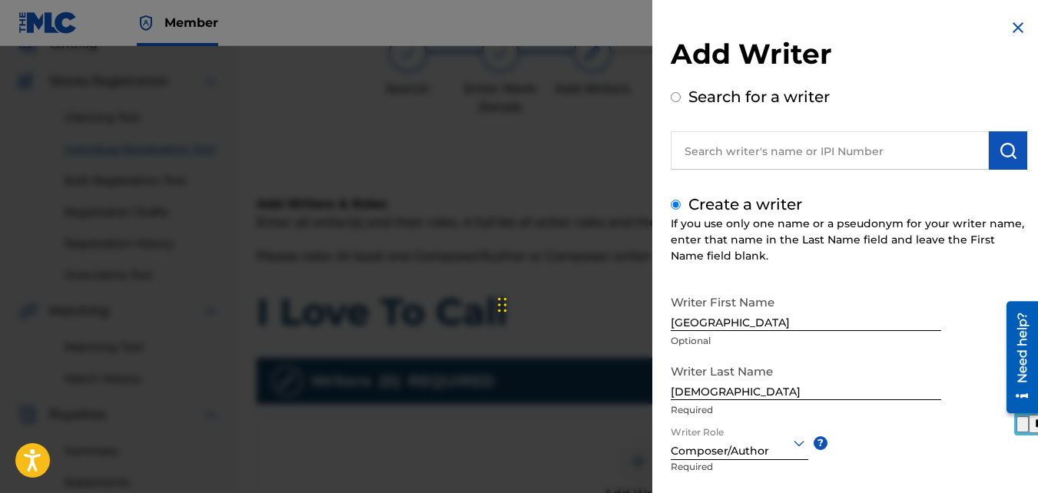
click at [989, 88] on div "Search for a writer" at bounding box center [849, 127] width 357 height 85
click at [793, 101] on label "Search for a writer" at bounding box center [759, 97] width 141 height 18
click at [681, 101] on input "Search for a writer" at bounding box center [676, 97] width 10 height 10
radio input "false"
radio input "true"
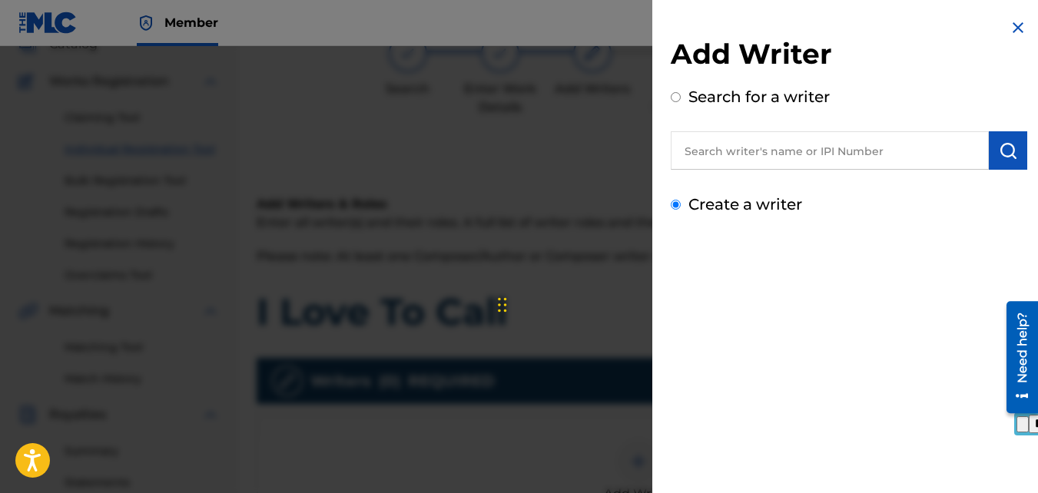
radio input "true"
click at [705, 207] on label "Create a writer" at bounding box center [746, 204] width 114 height 18
radio input "true"
click at [681, 207] on input "Create a writer" at bounding box center [676, 205] width 10 height 10
radio input "false"
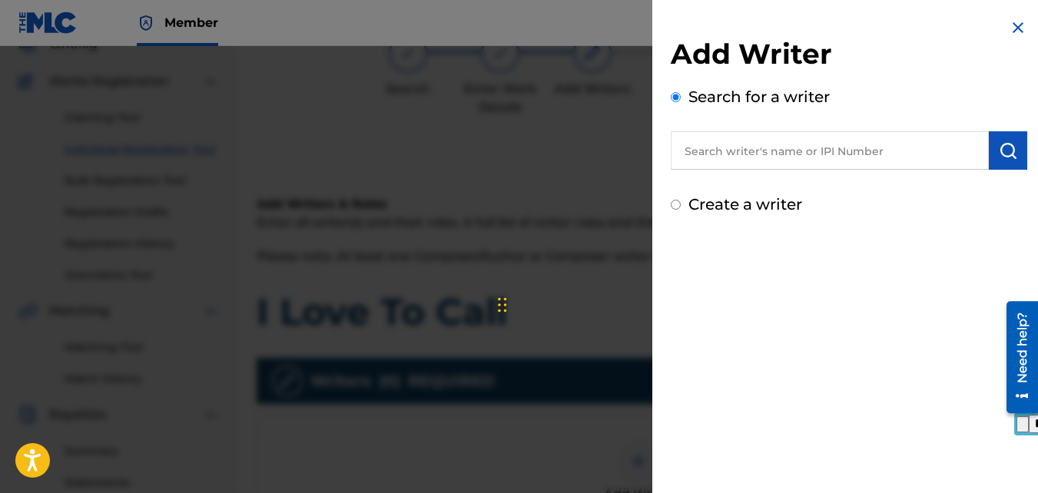
radio input "true"
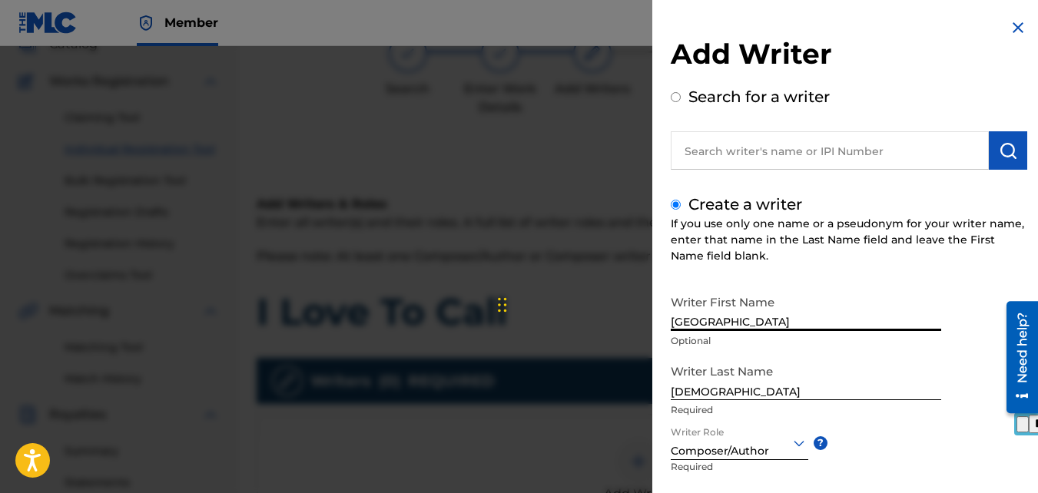
drag, startPoint x: 838, startPoint y: 325, endPoint x: 909, endPoint y: 165, distance: 175.1
click at [909, 165] on div "Add Writer Search for a writer Create a writer If you use only one name or a ps…" at bounding box center [849, 331] width 357 height 589
click at [1018, 218] on div "If you use only one name or a pseudonym for your writer name, enter that name i…" at bounding box center [849, 240] width 357 height 48
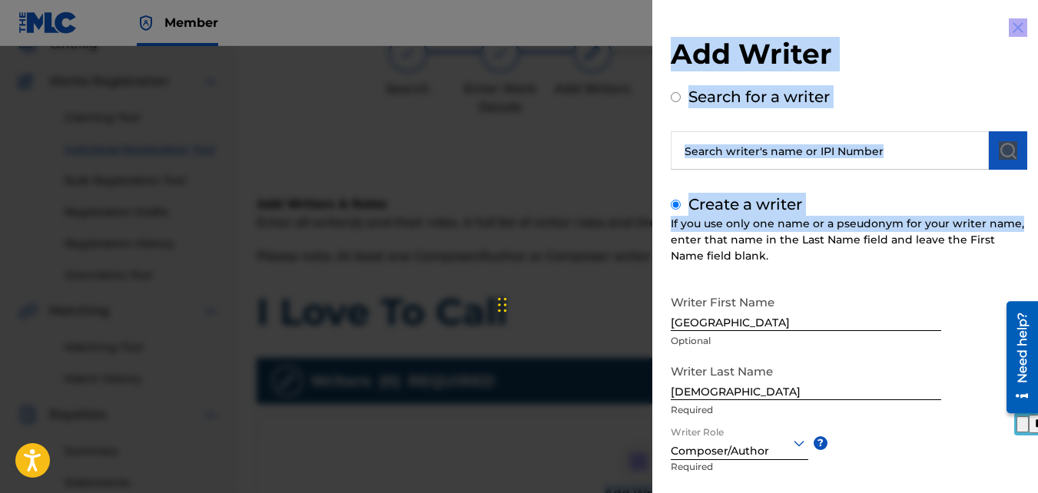
drag, startPoint x: 1037, startPoint y: 221, endPoint x: 1040, endPoint y: 392, distance: 171.4
click at [1037, 385] on html "Accessibility Screen-Reader Guide, Feedback, and Issue Reporting | New window C…" at bounding box center [519, 138] width 1038 height 493
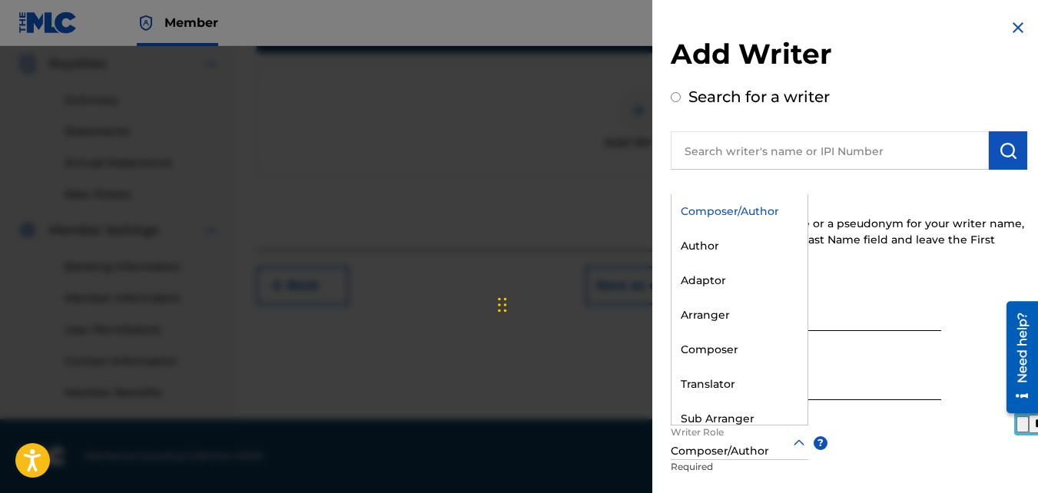
click at [795, 453] on div "Composer/Author" at bounding box center [740, 451] width 138 height 16
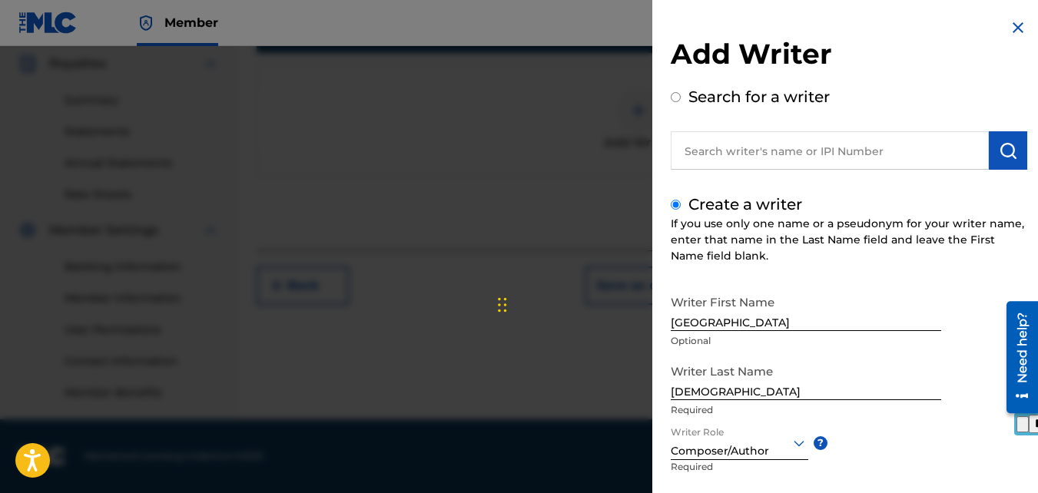
click at [1021, 22] on img at bounding box center [1018, 27] width 18 height 18
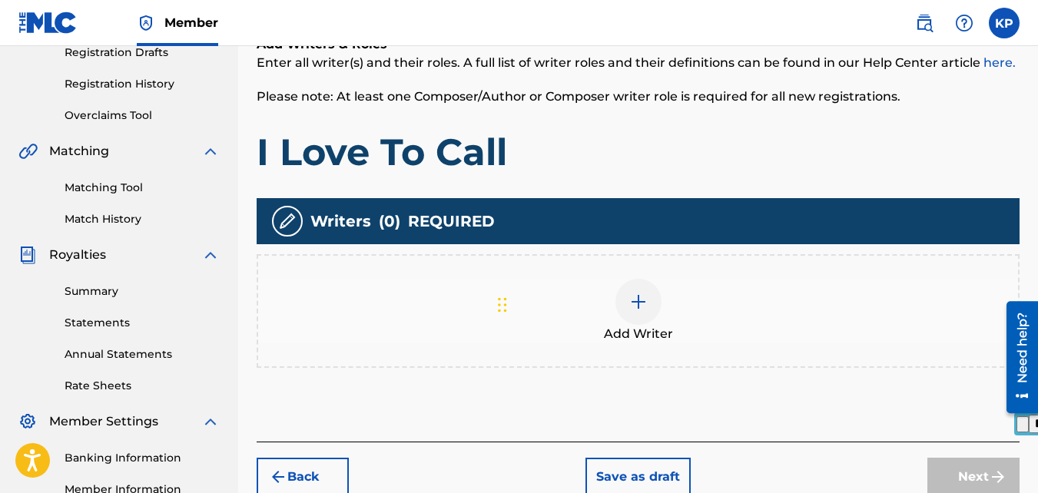
scroll to position [289, 0]
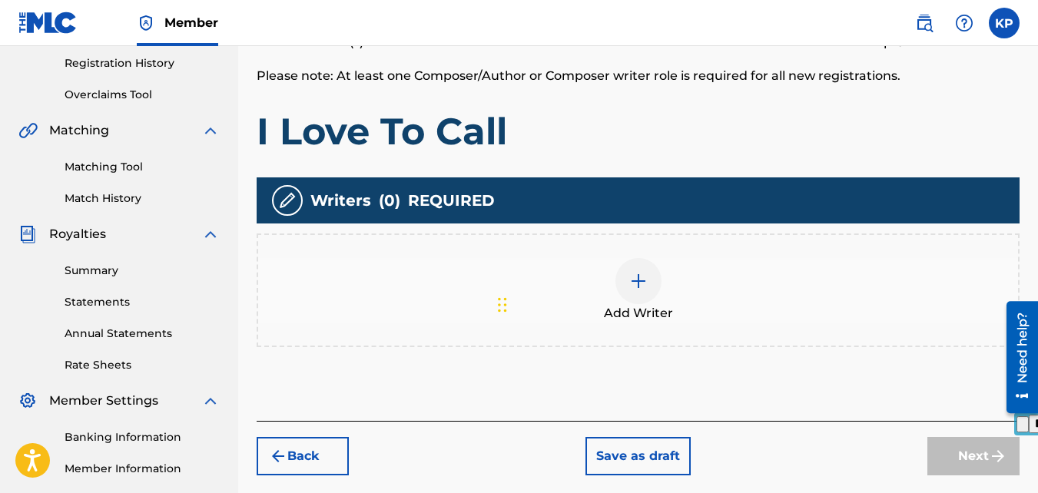
click at [640, 308] on span "Add Writer" at bounding box center [638, 313] width 69 height 18
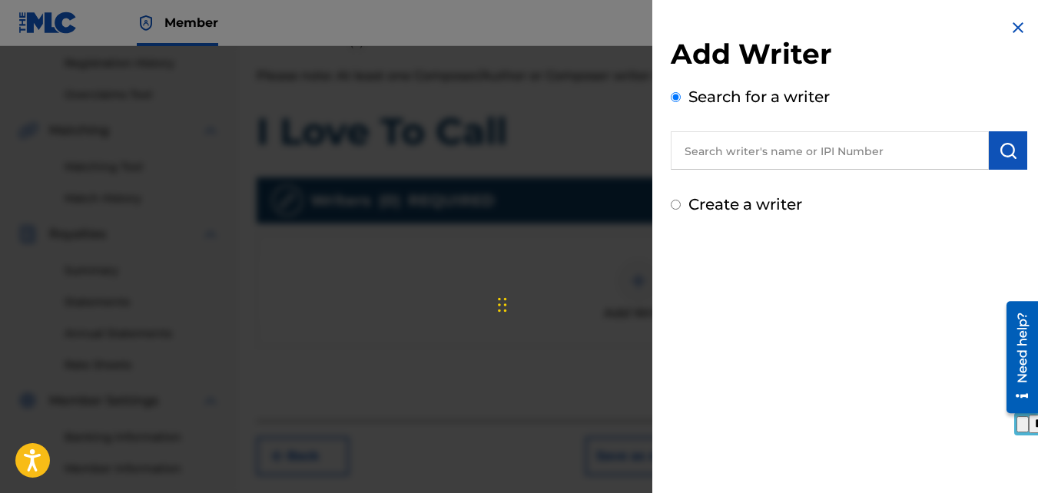
click at [753, 215] on div "Create a writer" at bounding box center [849, 204] width 357 height 23
click at [760, 204] on label "Create a writer" at bounding box center [746, 204] width 114 height 18
radio input "true"
click at [681, 204] on input "Create a writer" at bounding box center [676, 205] width 10 height 10
radio input "false"
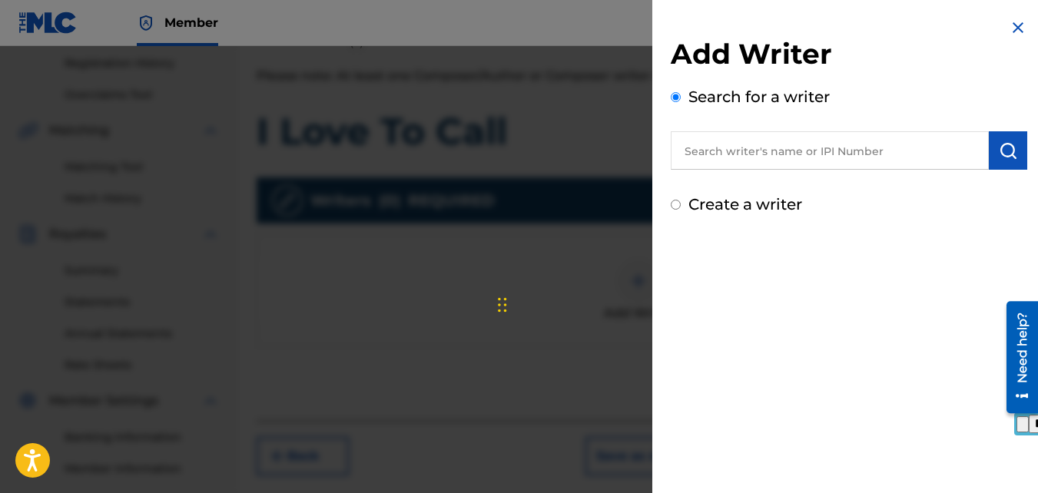
radio input "true"
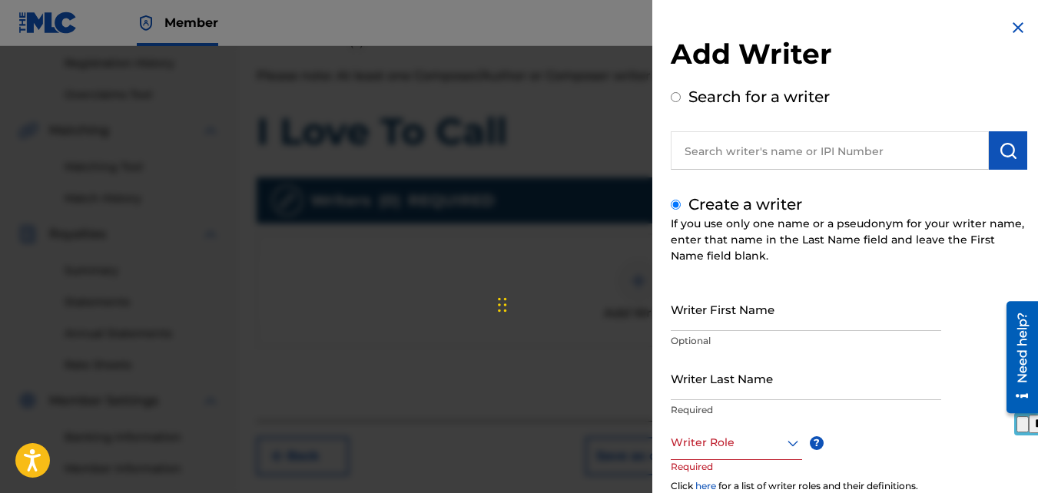
click at [760, 204] on label "Create a writer" at bounding box center [746, 204] width 114 height 18
click at [681, 204] on input "Create a writer" at bounding box center [676, 205] width 10 height 10
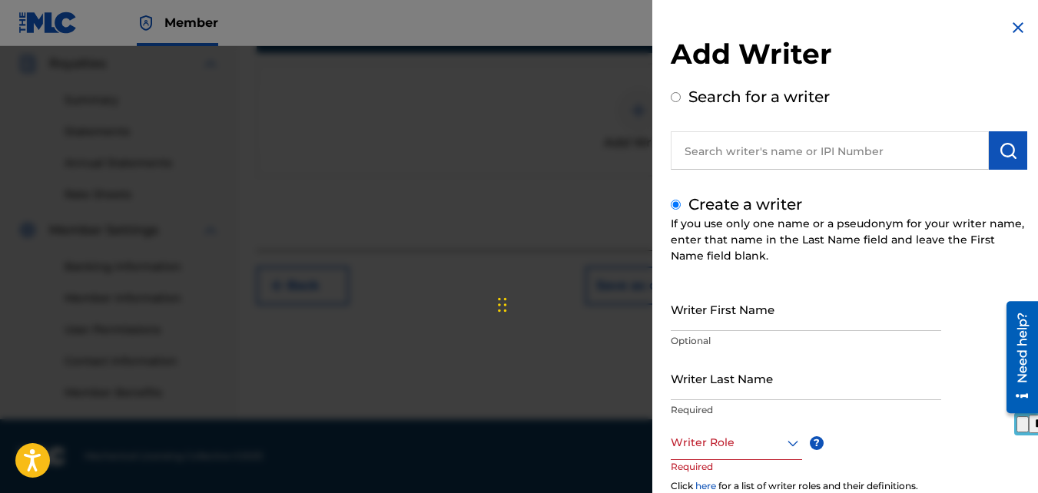
click at [929, 38] on h2 "Add Writer" at bounding box center [849, 56] width 357 height 39
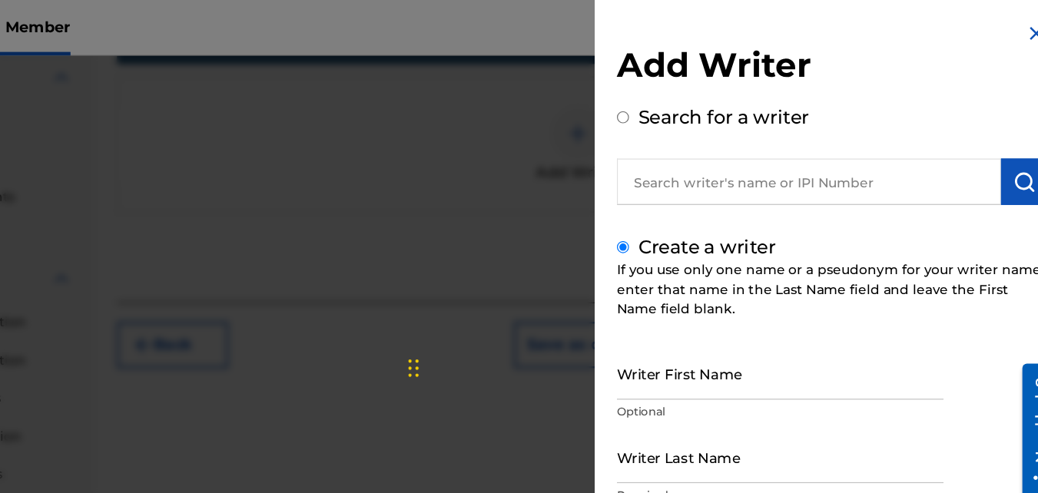
click at [1012, 21] on img at bounding box center [1018, 27] width 18 height 18
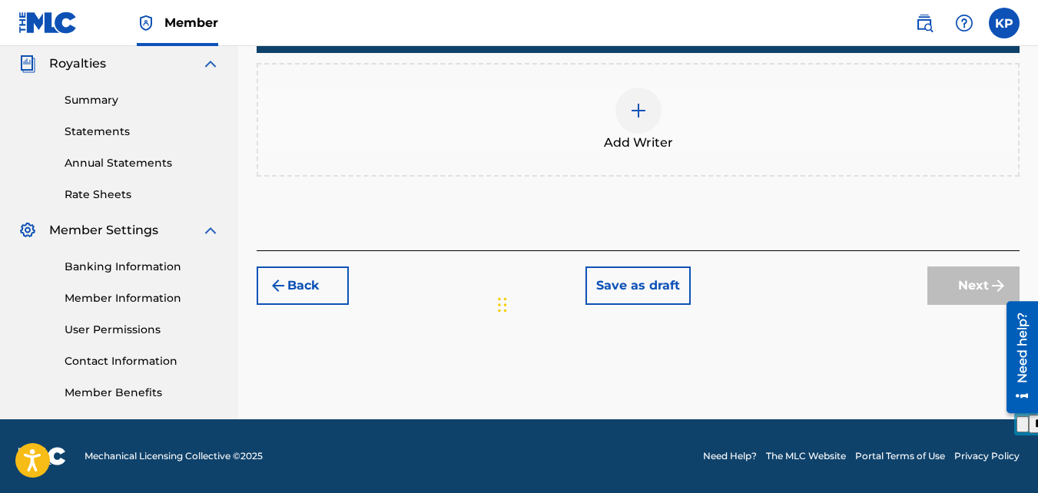
click at [155, 304] on link "Member Information" at bounding box center [142, 298] width 155 height 16
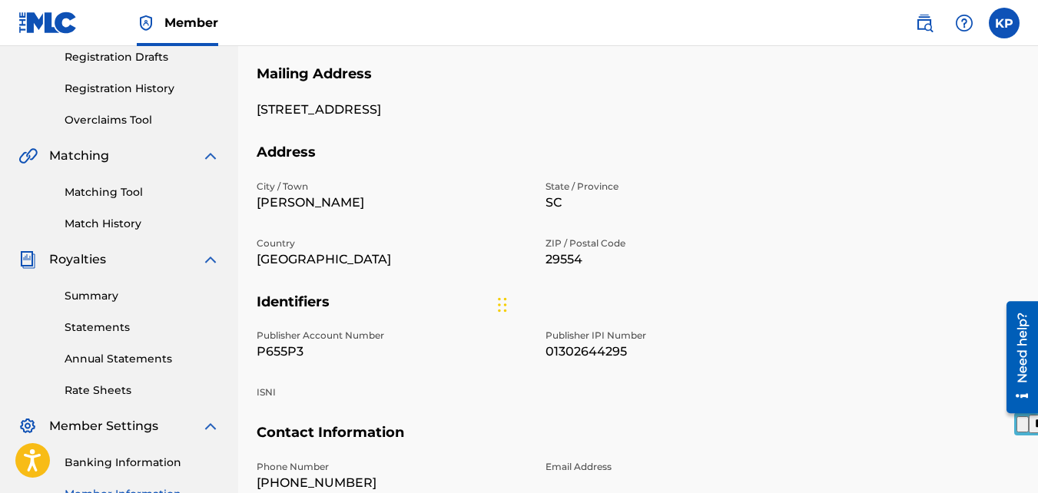
scroll to position [265, 0]
